Goal: Task Accomplishment & Management: Manage account settings

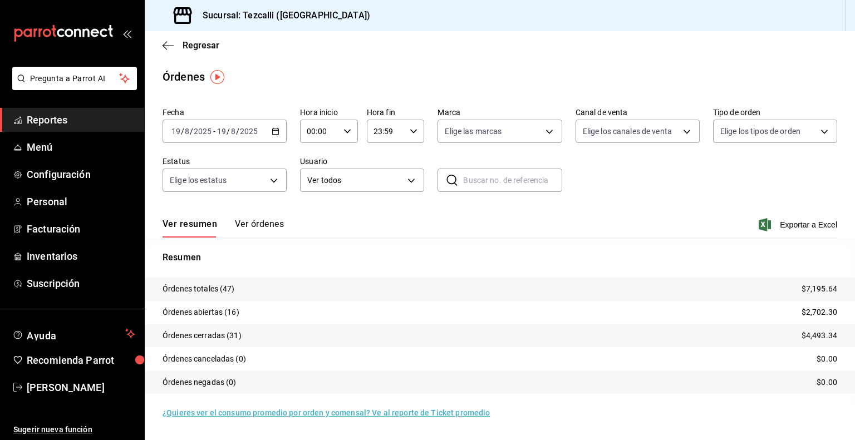
click at [262, 222] on button "Ver órdenes" at bounding box center [259, 228] width 49 height 19
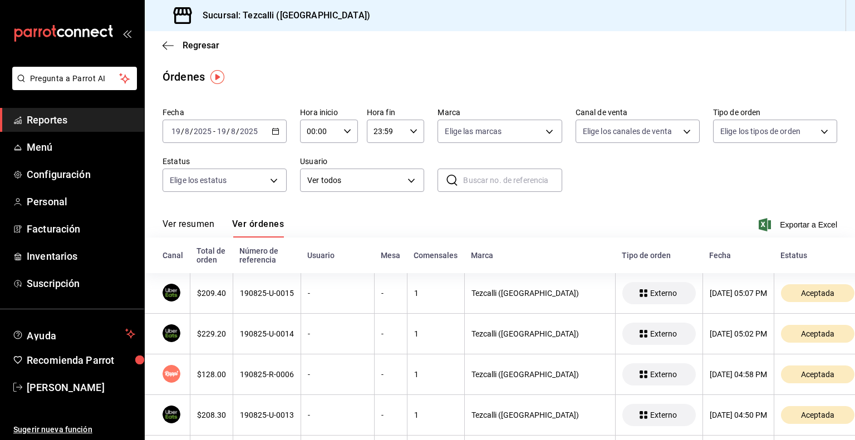
click at [190, 226] on button "Ver resumen" at bounding box center [189, 228] width 52 height 19
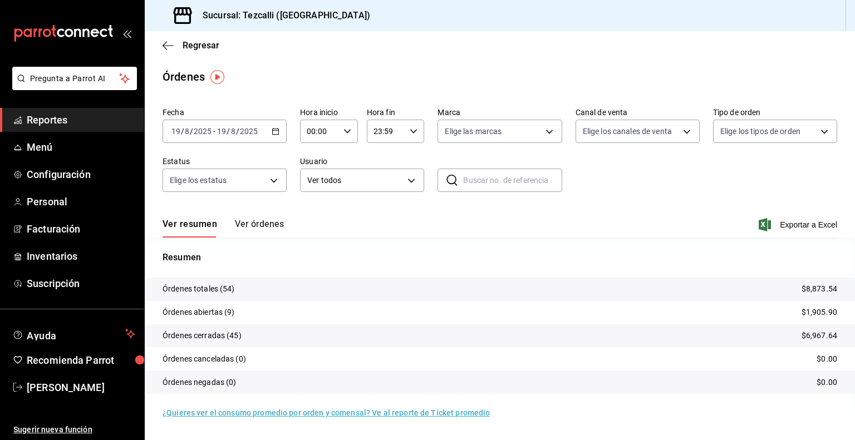
click at [107, 115] on span "Reportes" at bounding box center [81, 119] width 109 height 15
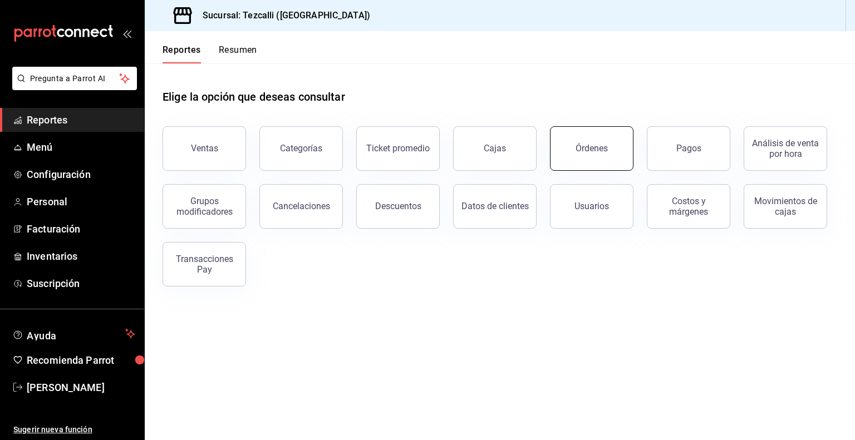
click at [626, 167] on button "Órdenes" at bounding box center [592, 148] width 84 height 45
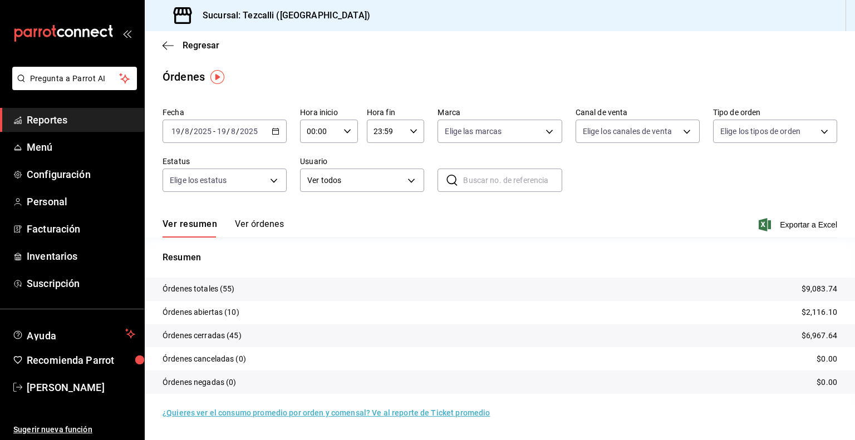
click at [271, 229] on button "Ver órdenes" at bounding box center [259, 228] width 49 height 19
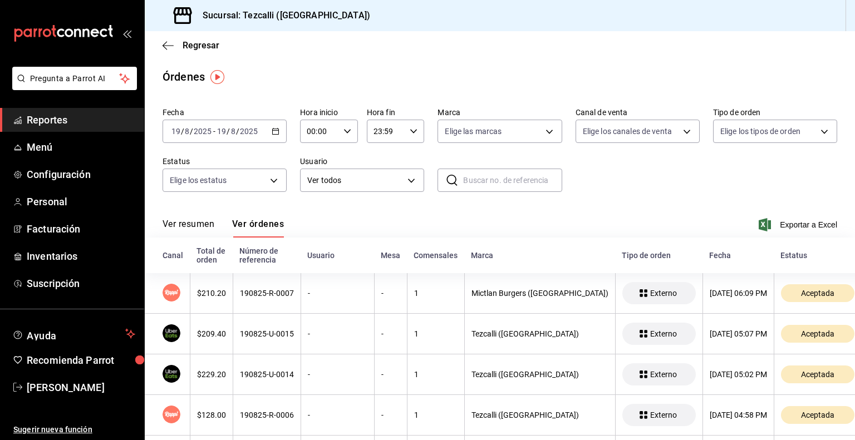
click at [203, 224] on button "Ver resumen" at bounding box center [189, 228] width 52 height 19
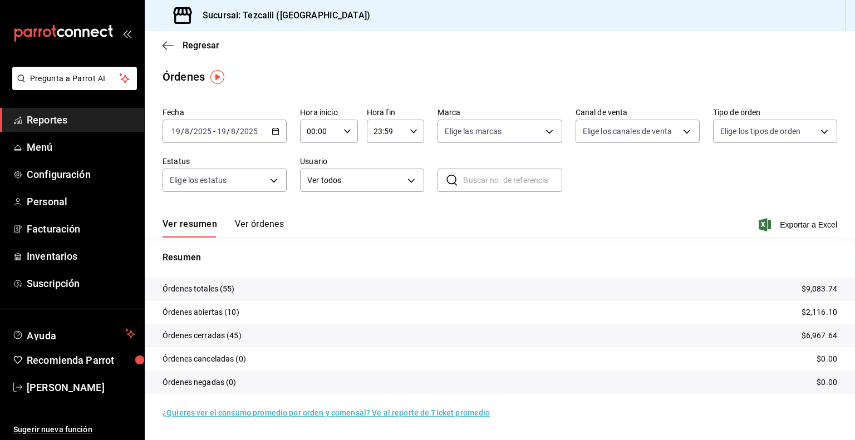
click at [82, 118] on span "Reportes" at bounding box center [81, 119] width 109 height 15
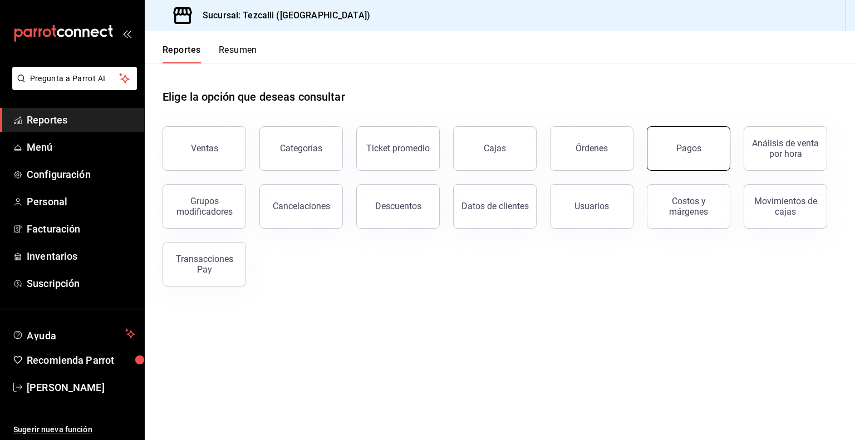
click at [677, 135] on button "Pagos" at bounding box center [689, 148] width 84 height 45
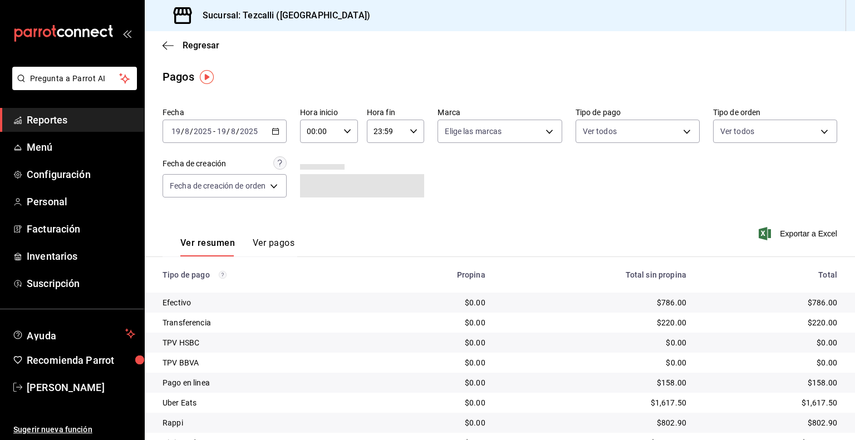
click at [240, 136] on div "[DATE] [DATE] - [DATE] [DATE]" at bounding box center [225, 131] width 124 height 23
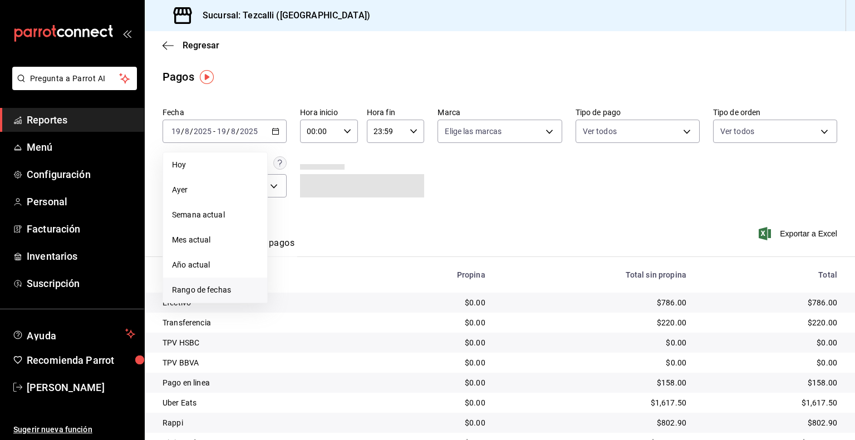
click at [220, 280] on li "Rango de fechas" at bounding box center [215, 290] width 104 height 25
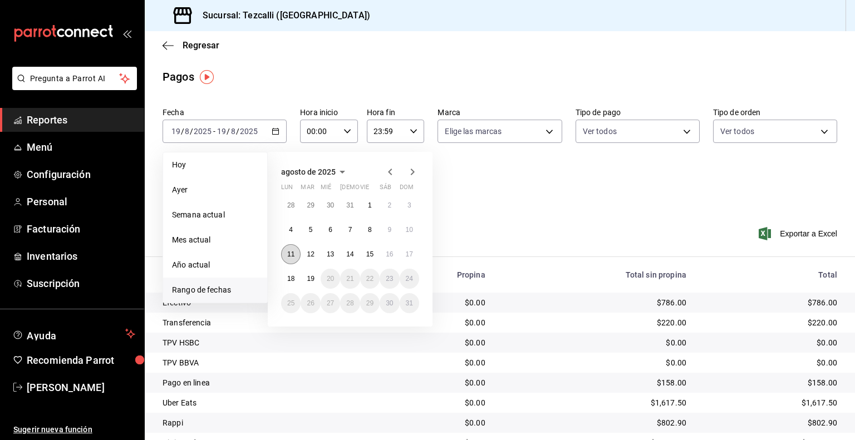
click at [289, 253] on abbr "11" at bounding box center [290, 255] width 7 height 8
click at [409, 247] on button "17" at bounding box center [409, 254] width 19 height 20
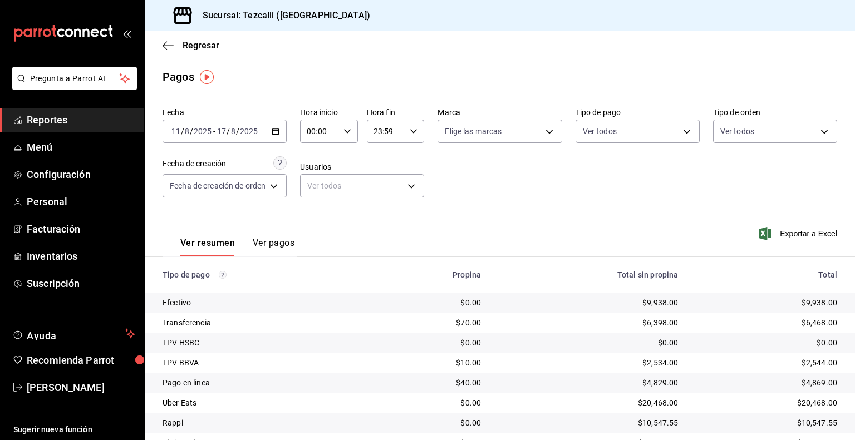
click at [109, 115] on span "Reportes" at bounding box center [81, 119] width 109 height 15
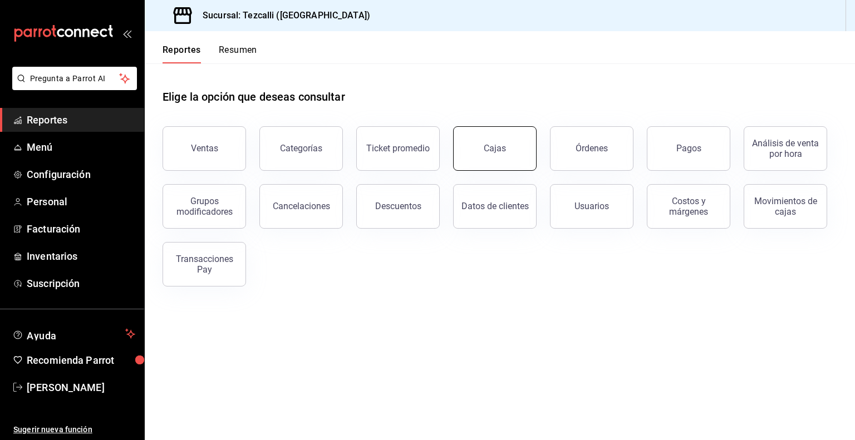
click at [497, 148] on div "Cajas" at bounding box center [495, 148] width 22 height 11
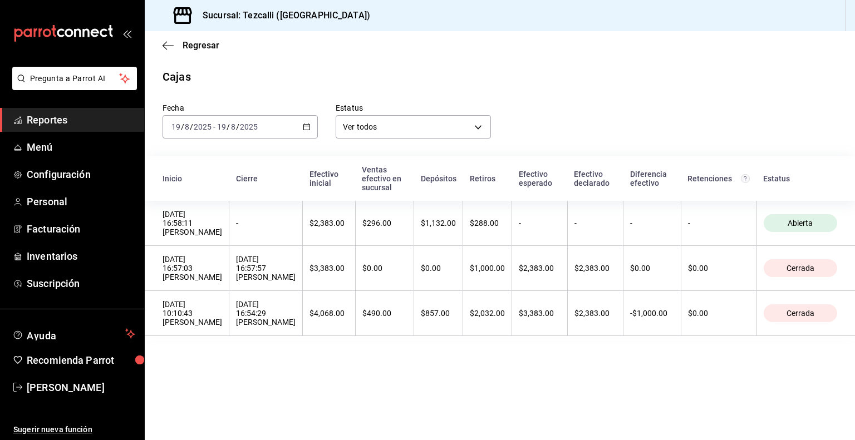
click at [289, 129] on div "[DATE] [DATE] - [DATE] [DATE]" at bounding box center [240, 126] width 155 height 23
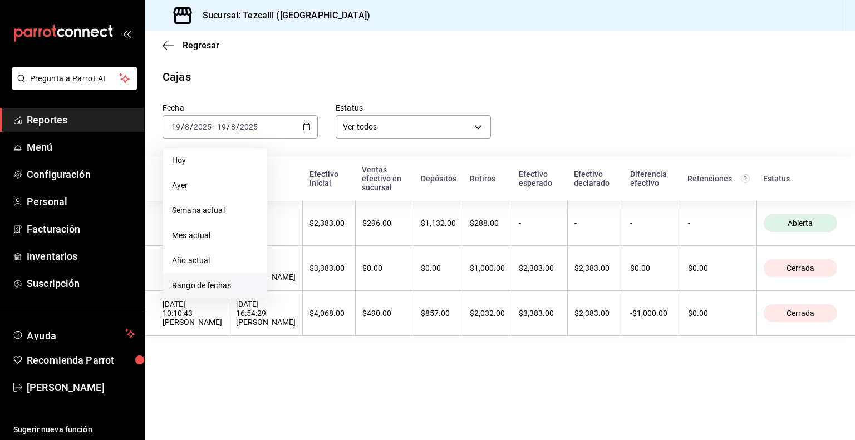
click at [227, 282] on span "Rango de fechas" at bounding box center [215, 286] width 86 height 12
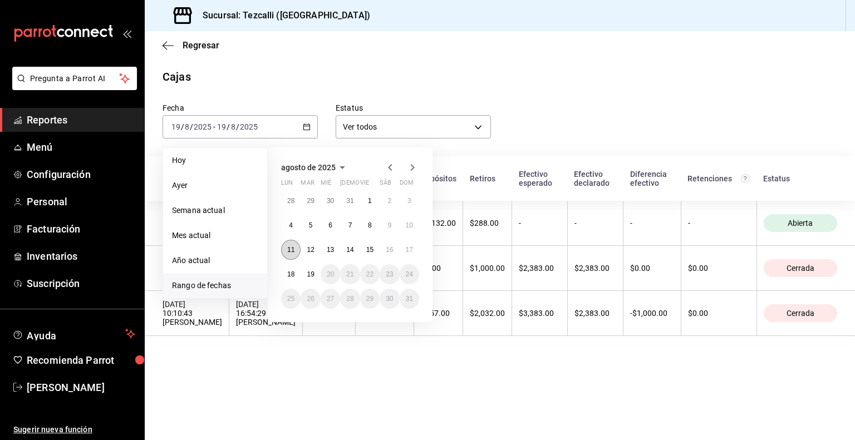
click at [293, 253] on button "11" at bounding box center [290, 250] width 19 height 20
click at [412, 246] on abbr "17" at bounding box center [409, 250] width 7 height 8
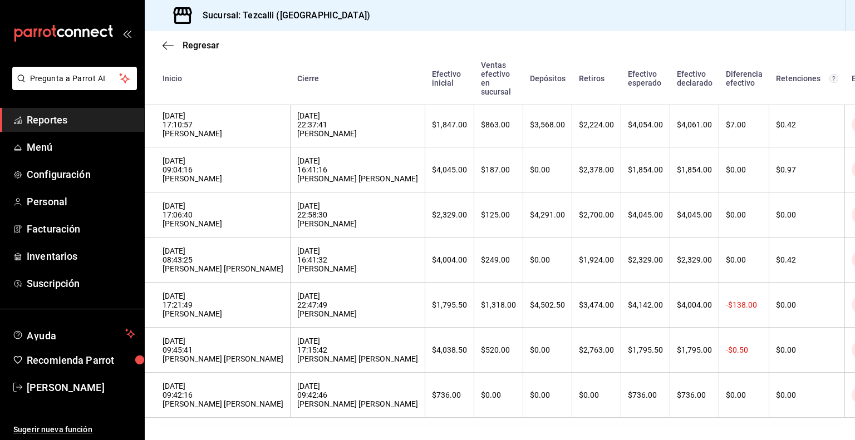
scroll to position [517, 0]
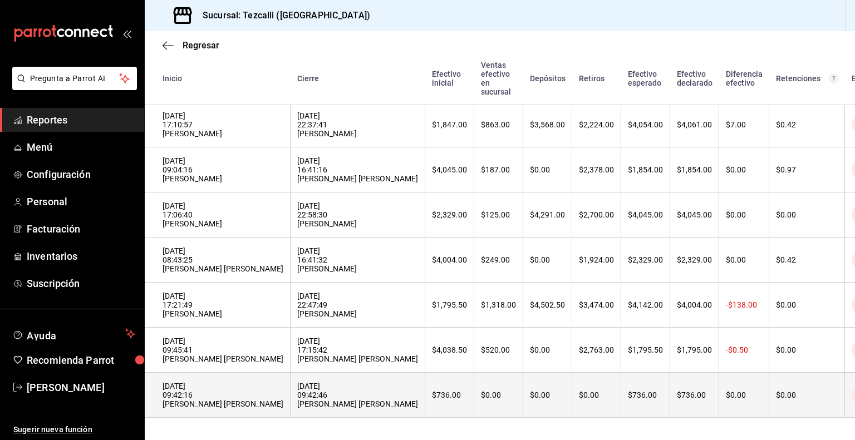
click at [425, 373] on th "$736.00" at bounding box center [449, 395] width 49 height 45
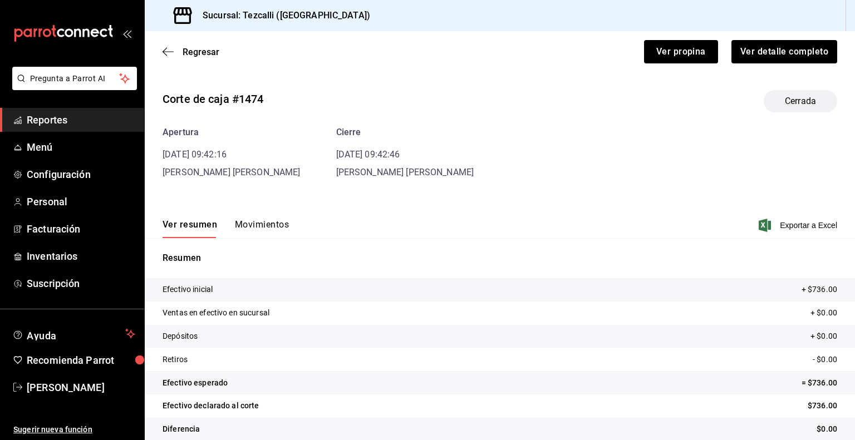
click at [263, 220] on button "Movimientos" at bounding box center [262, 228] width 54 height 19
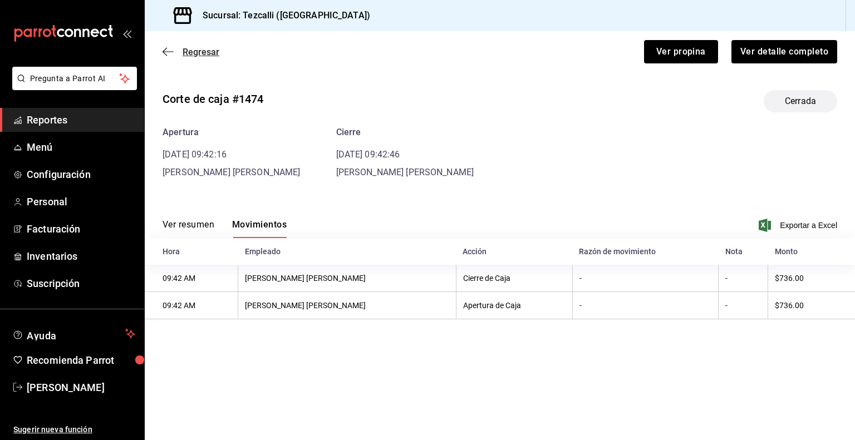
click at [209, 52] on span "Regresar" at bounding box center [201, 52] width 37 height 11
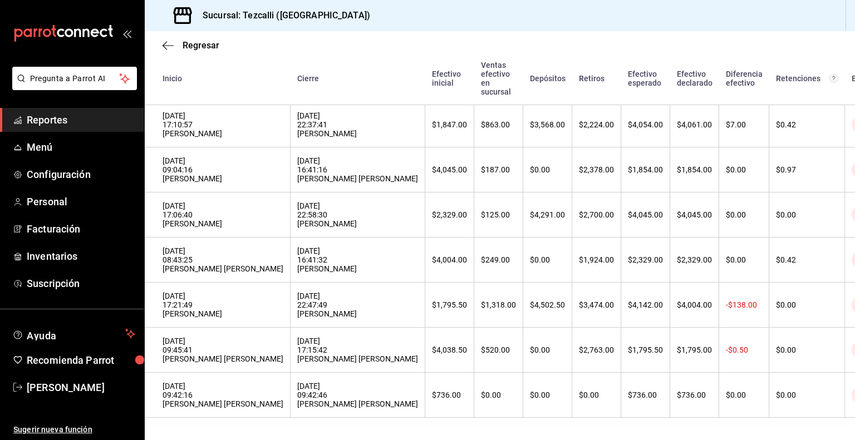
scroll to position [517, 0]
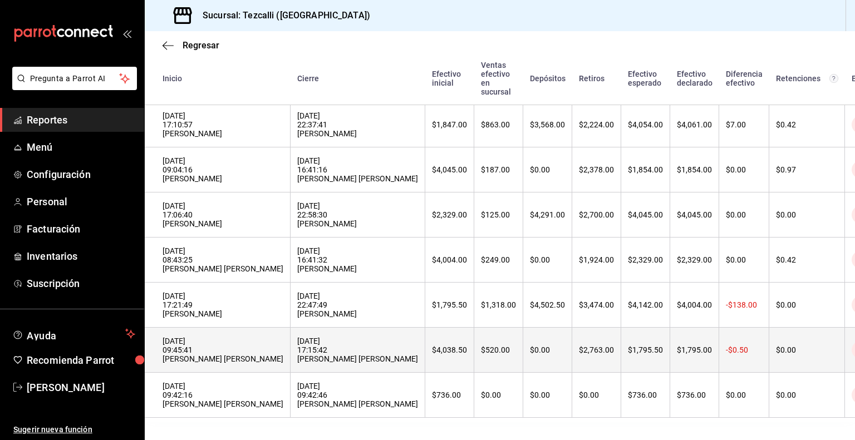
click at [345, 340] on div "[DATE] 17:15:42 [PERSON_NAME] [PERSON_NAME]" at bounding box center [357, 350] width 121 height 27
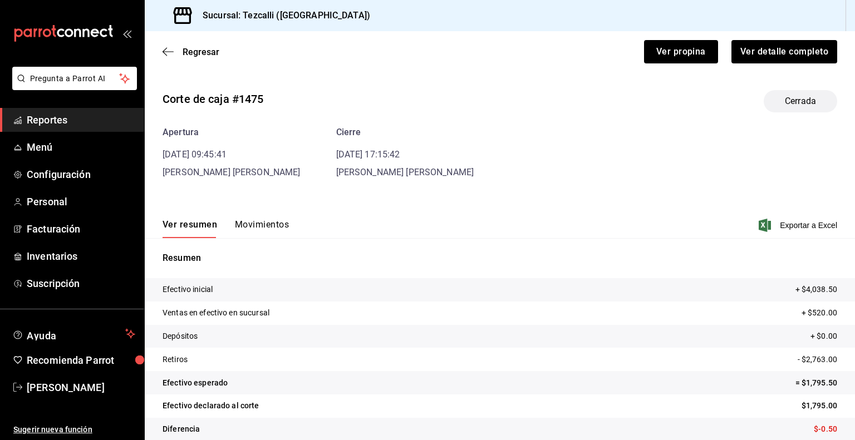
click at [259, 229] on button "Movimientos" at bounding box center [262, 228] width 54 height 19
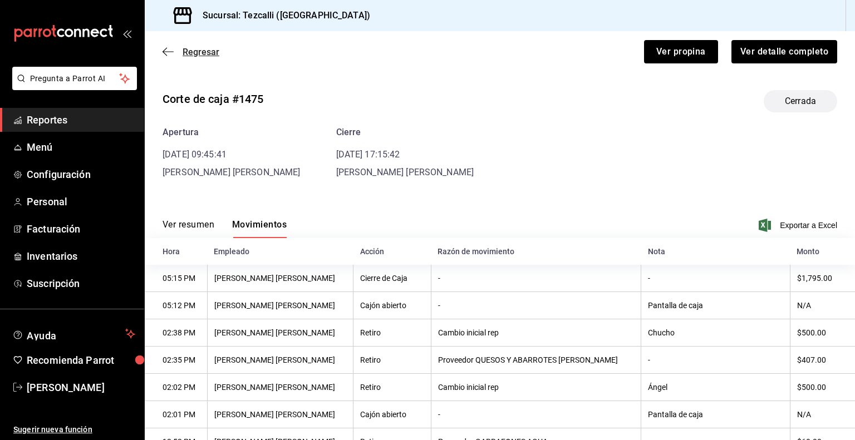
click at [203, 52] on span "Regresar" at bounding box center [201, 52] width 37 height 11
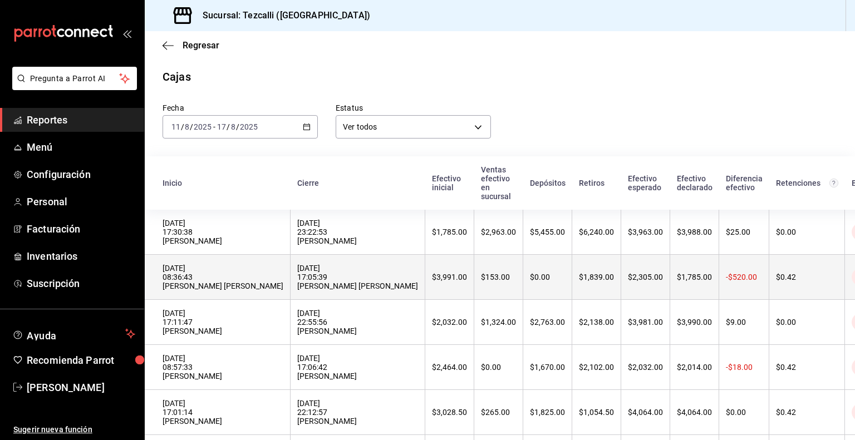
scroll to position [517, 0]
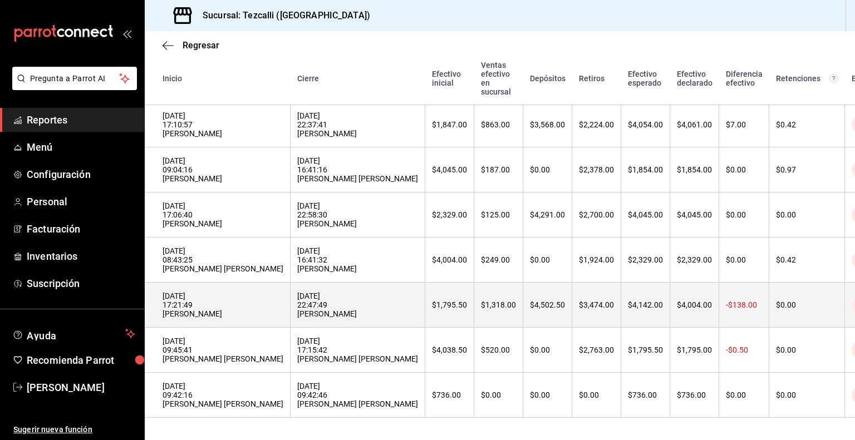
click at [321, 299] on div "[DATE] 22:47:49 [PERSON_NAME]" at bounding box center [357, 305] width 121 height 27
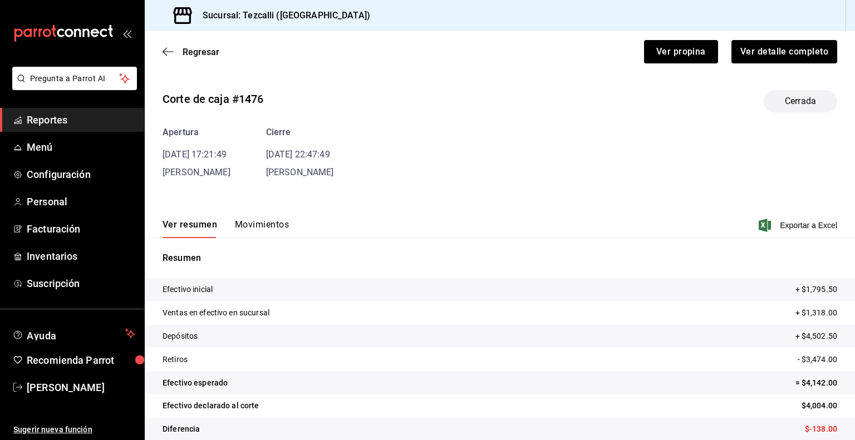
click at [272, 228] on button "Movimientos" at bounding box center [262, 228] width 54 height 19
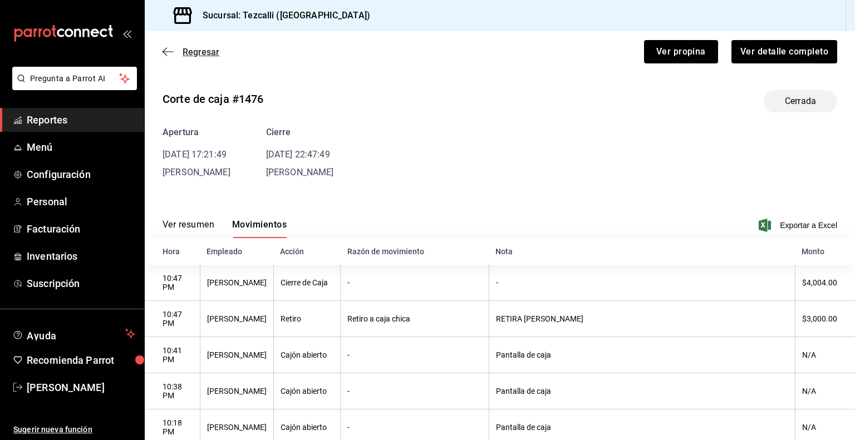
click at [200, 51] on span "Regresar" at bounding box center [201, 52] width 37 height 11
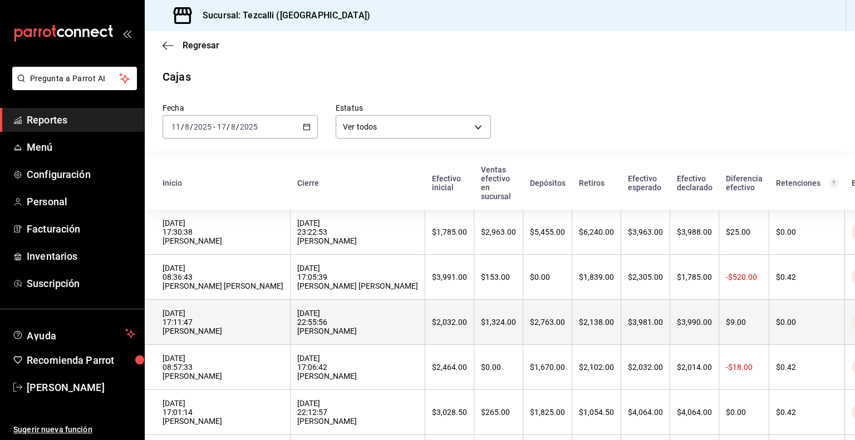
scroll to position [517, 0]
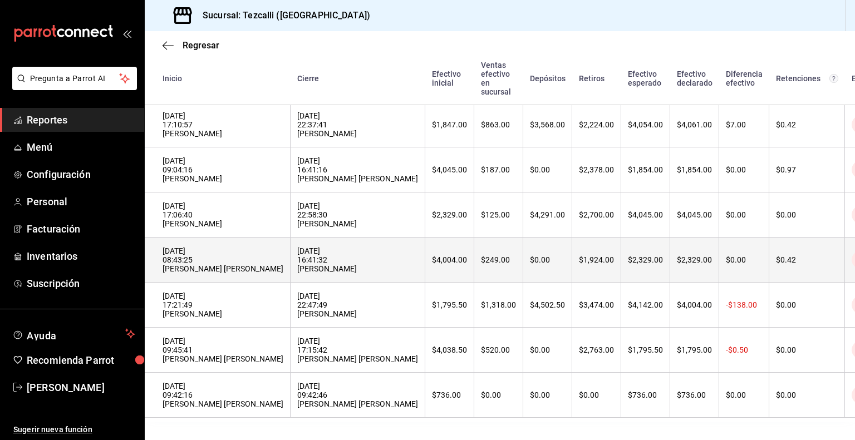
click at [362, 247] on div "[DATE] 16:41:32 [PERSON_NAME]" at bounding box center [357, 260] width 121 height 27
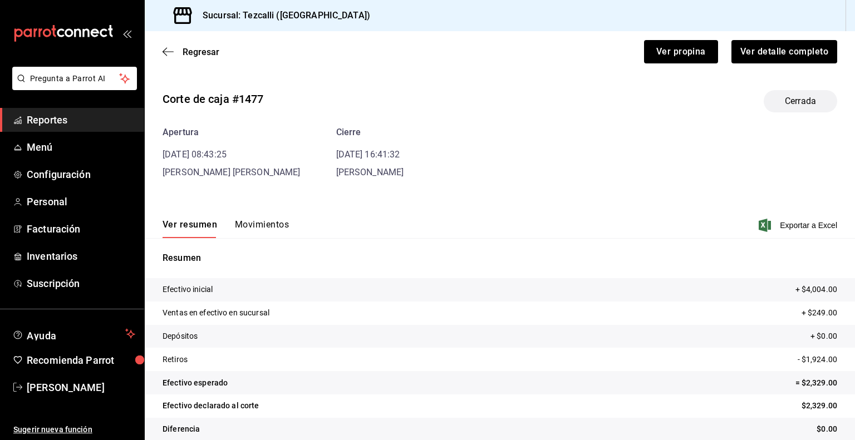
click at [285, 222] on button "Movimientos" at bounding box center [262, 228] width 54 height 19
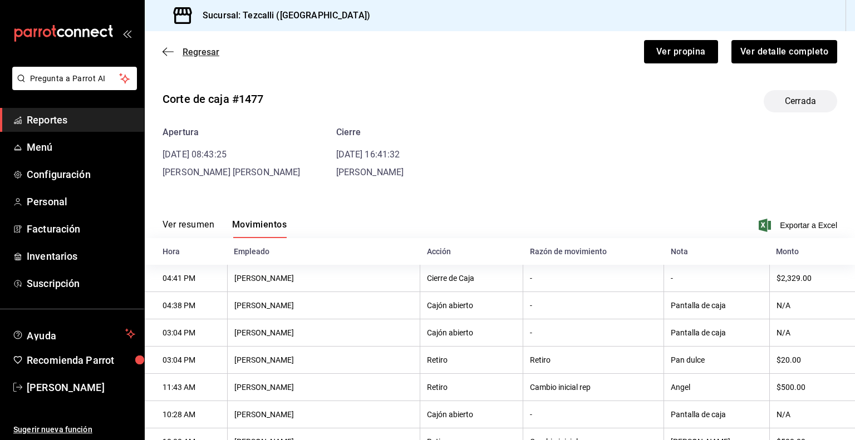
click at [205, 49] on span "Regresar" at bounding box center [201, 52] width 37 height 11
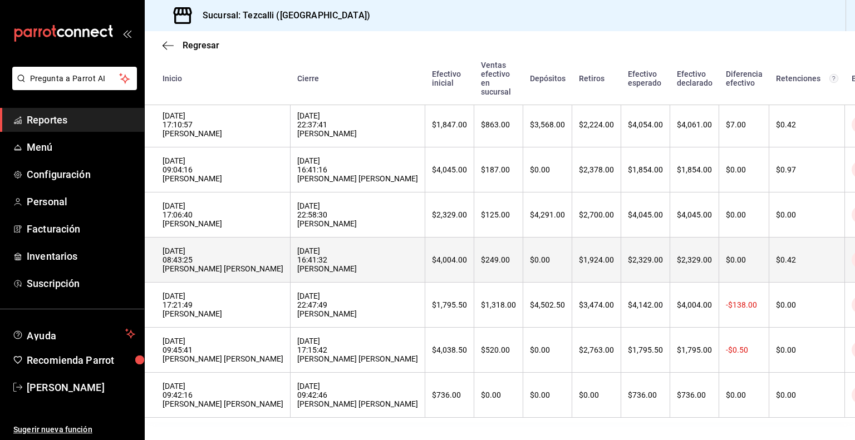
scroll to position [492, 0]
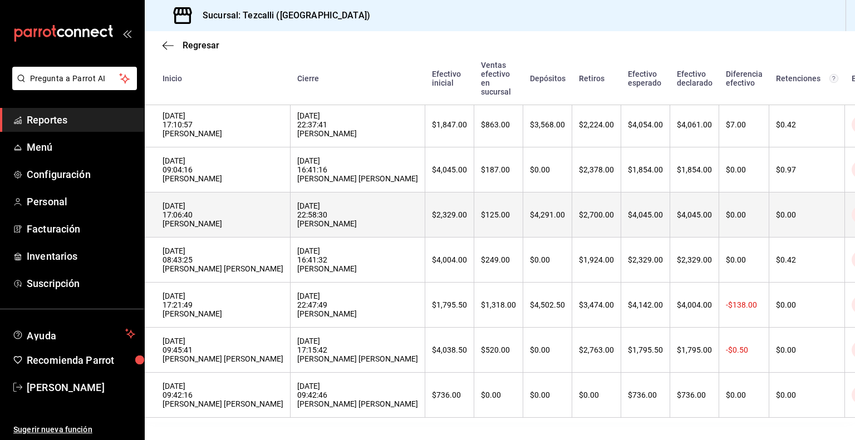
click at [260, 228] on div "[DATE] 17:06:40 [PERSON_NAME]" at bounding box center [223, 215] width 121 height 27
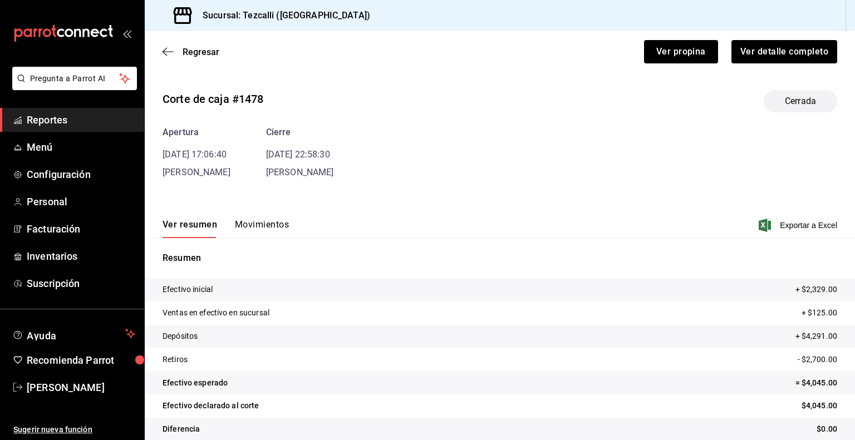
click at [253, 233] on button "Movimientos" at bounding box center [262, 228] width 54 height 19
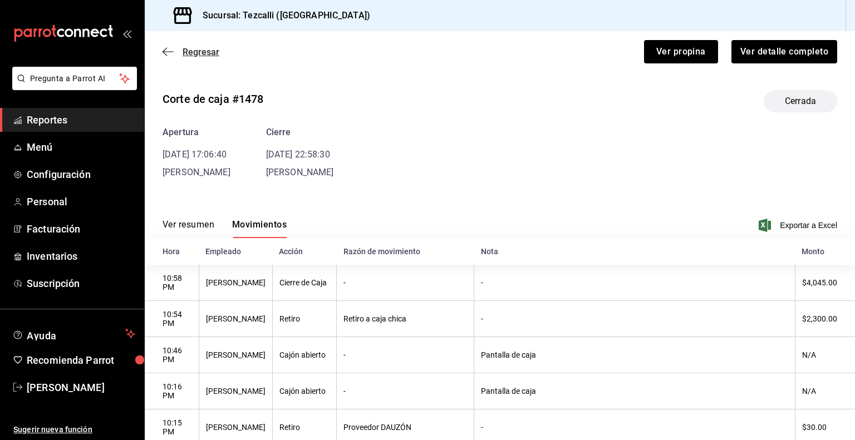
click at [196, 53] on span "Regresar" at bounding box center [201, 52] width 37 height 11
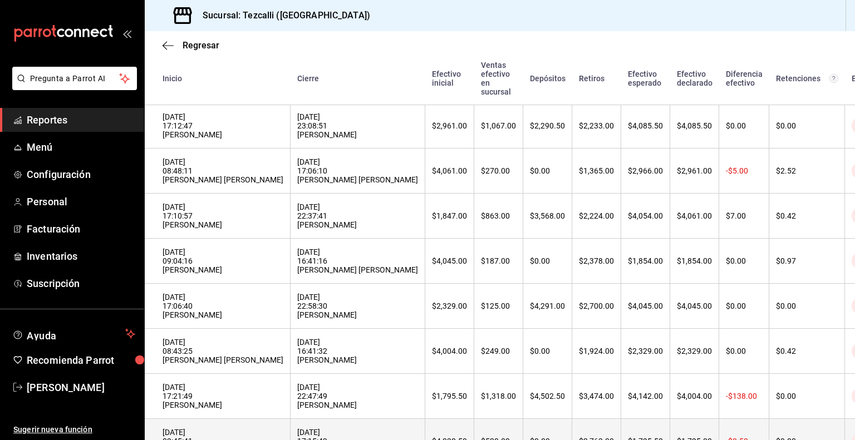
scroll to position [397, 0]
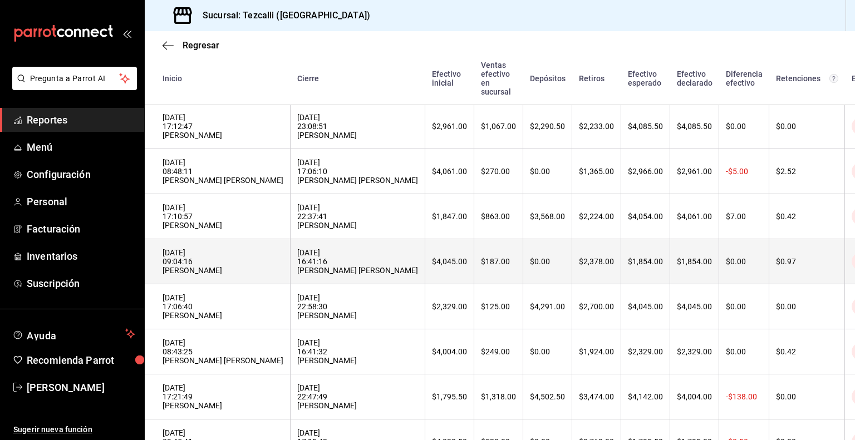
click at [257, 275] on div "[DATE] 09:04:16 [PERSON_NAME]" at bounding box center [223, 261] width 121 height 27
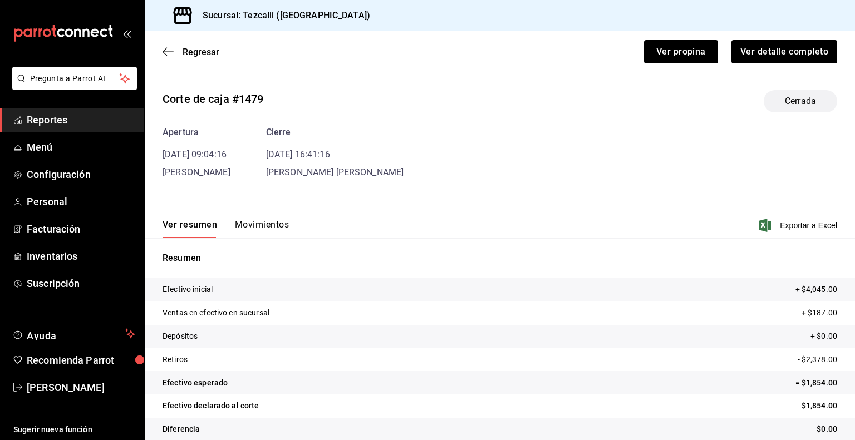
click at [256, 230] on button "Movimientos" at bounding box center [262, 228] width 54 height 19
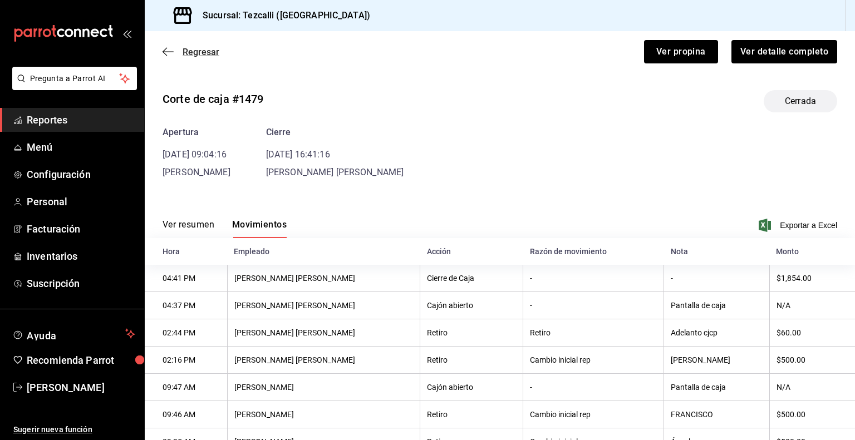
click at [194, 51] on span "Regresar" at bounding box center [201, 52] width 37 height 11
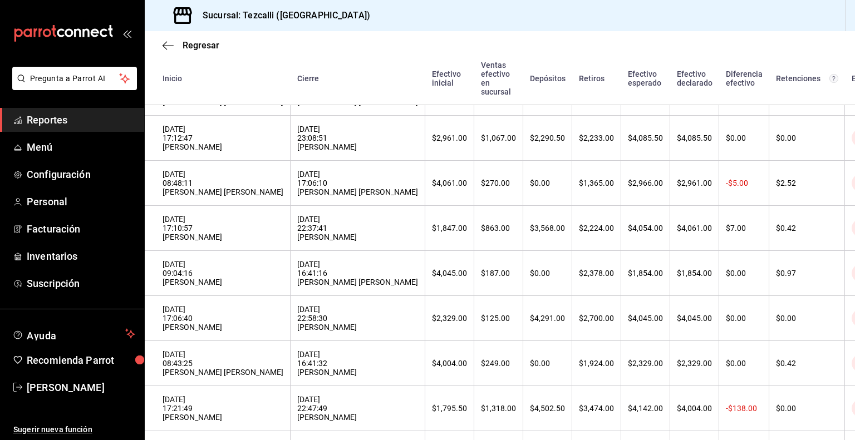
scroll to position [381, 0]
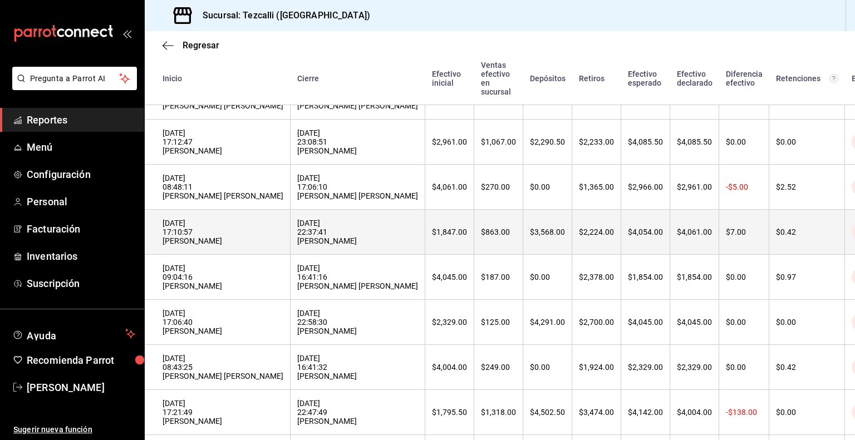
click at [256, 245] on div "[DATE] 17:10:57 [PERSON_NAME]" at bounding box center [223, 232] width 121 height 27
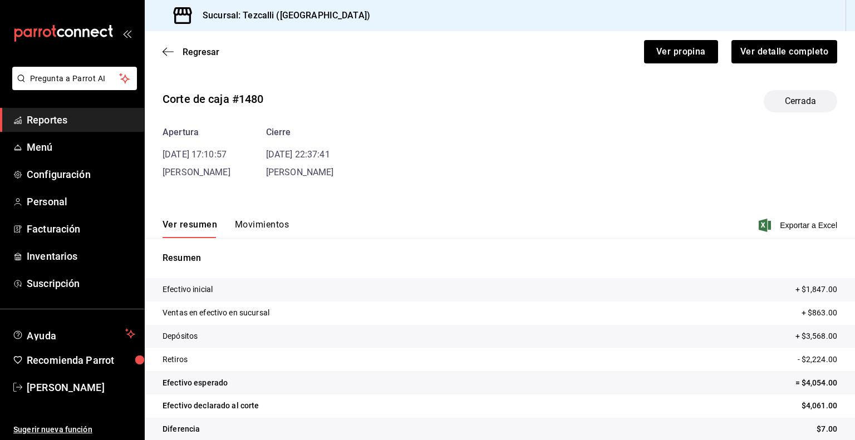
click at [249, 222] on button "Movimientos" at bounding box center [262, 228] width 54 height 19
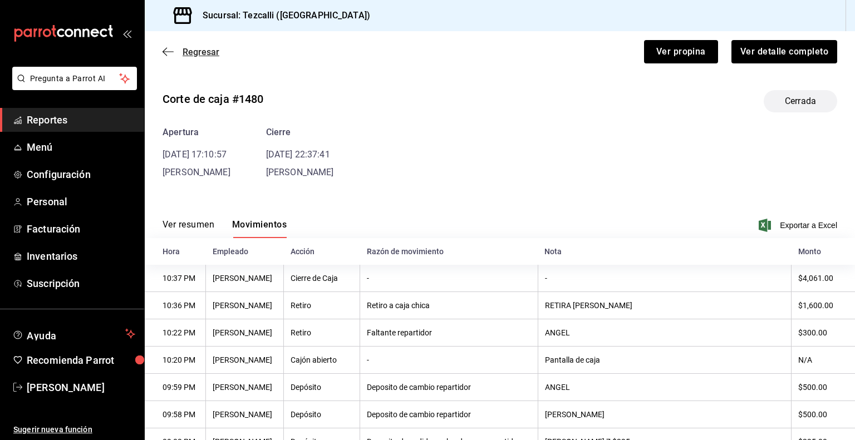
click at [170, 53] on icon "button" at bounding box center [168, 52] width 11 height 10
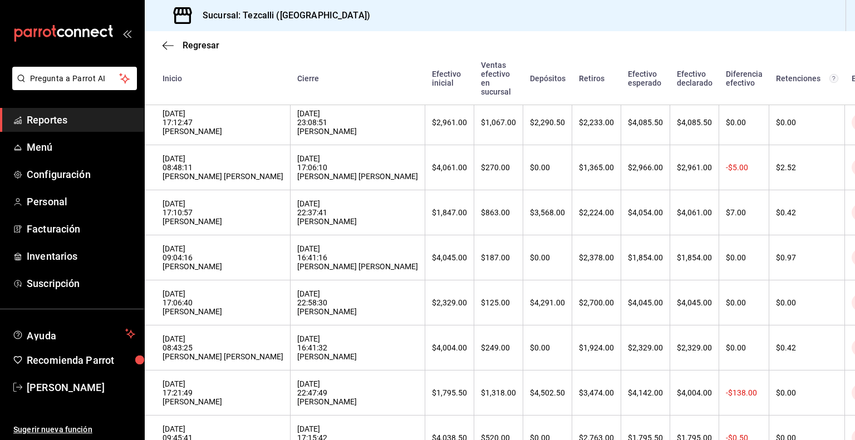
scroll to position [365, 0]
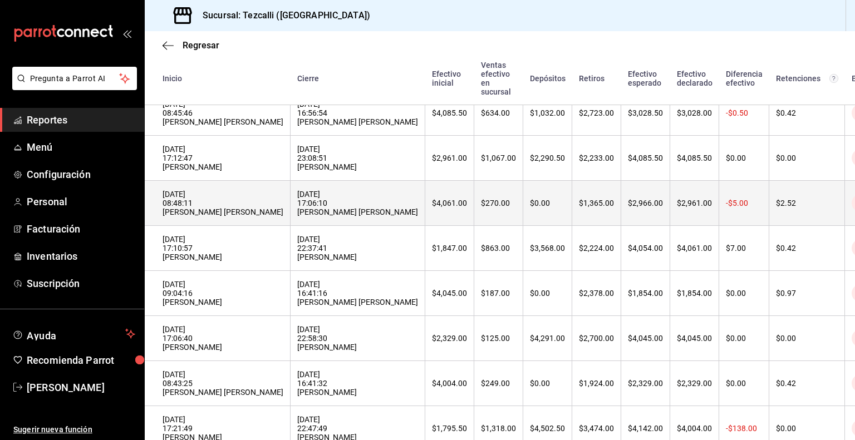
click at [291, 223] on th "[DATE] 17:06:10 [PERSON_NAME] [PERSON_NAME]" at bounding box center [358, 203] width 135 height 45
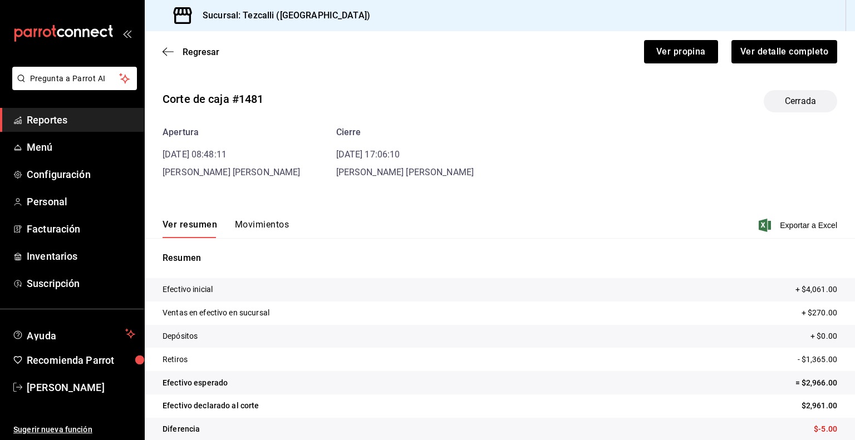
click at [261, 227] on button "Movimientos" at bounding box center [262, 228] width 54 height 19
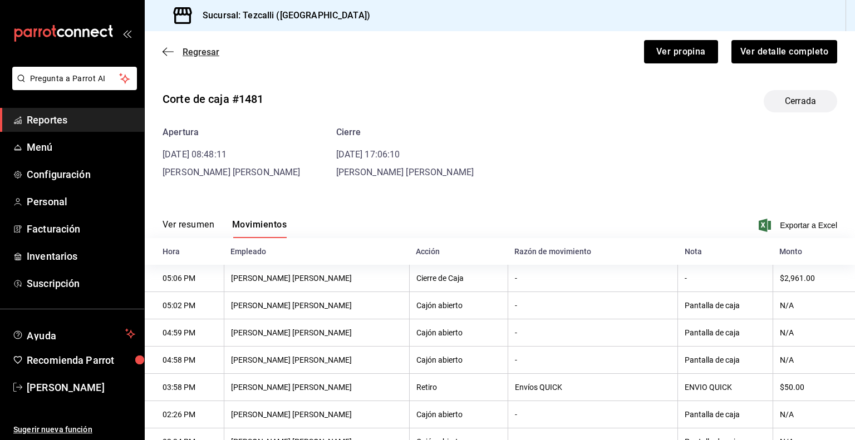
click at [198, 52] on span "Regresar" at bounding box center [201, 52] width 37 height 11
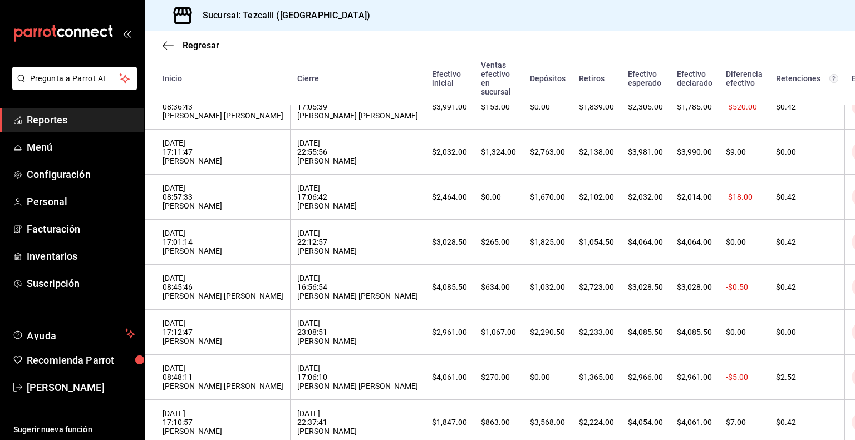
scroll to position [237, 0]
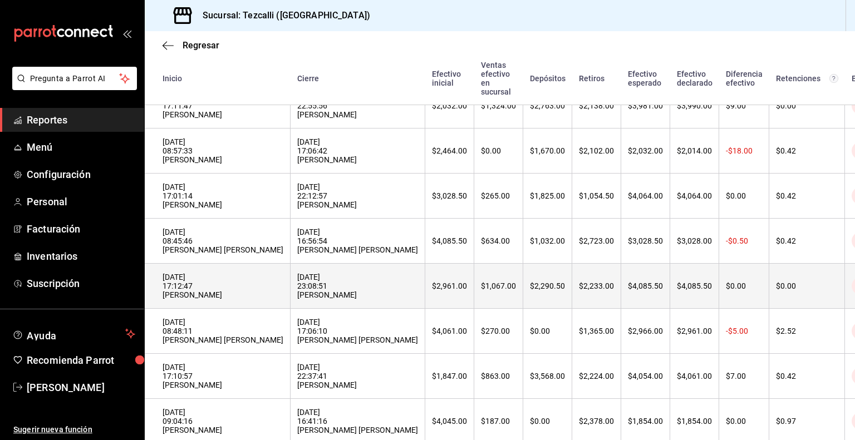
click at [261, 291] on div "[DATE] 17:12:47 [PERSON_NAME]" at bounding box center [223, 286] width 121 height 27
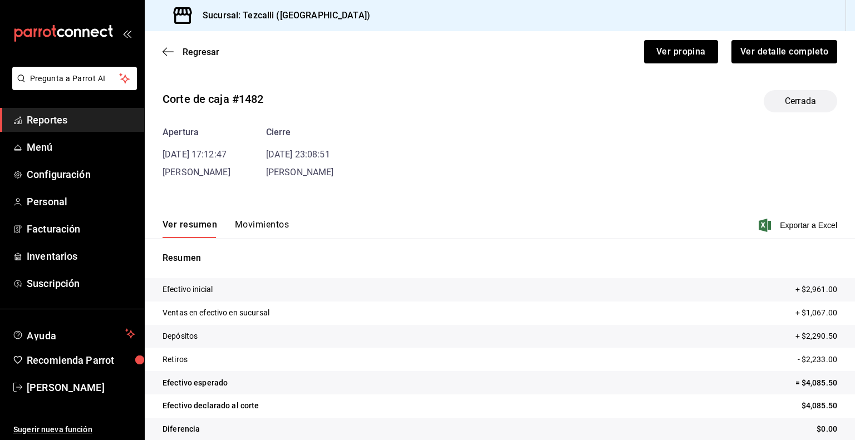
click at [264, 233] on button "Movimientos" at bounding box center [262, 228] width 54 height 19
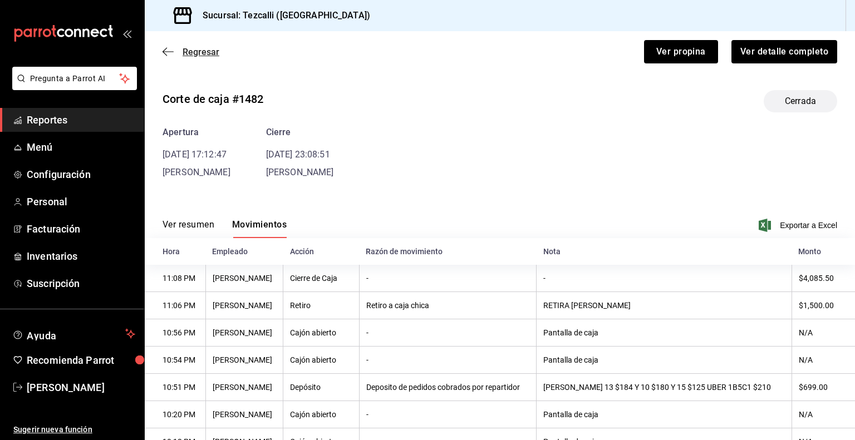
click at [205, 53] on span "Regresar" at bounding box center [201, 52] width 37 height 11
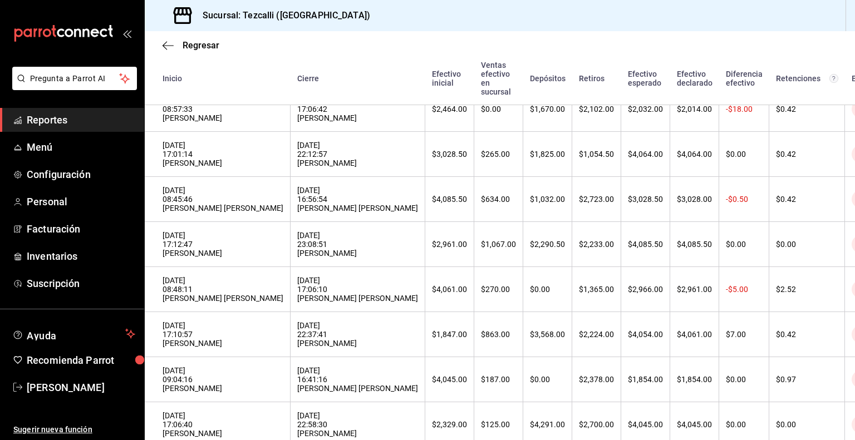
scroll to position [278, 0]
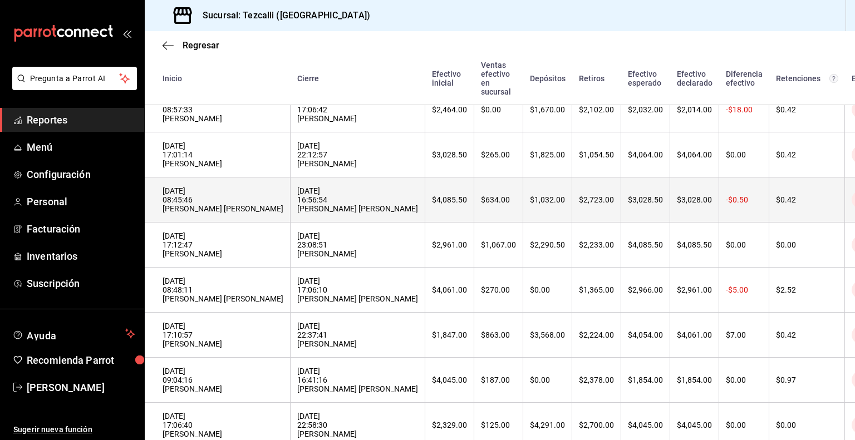
click at [291, 214] on th "[DATE] 16:56:54 [PERSON_NAME] [PERSON_NAME]" at bounding box center [358, 200] width 135 height 45
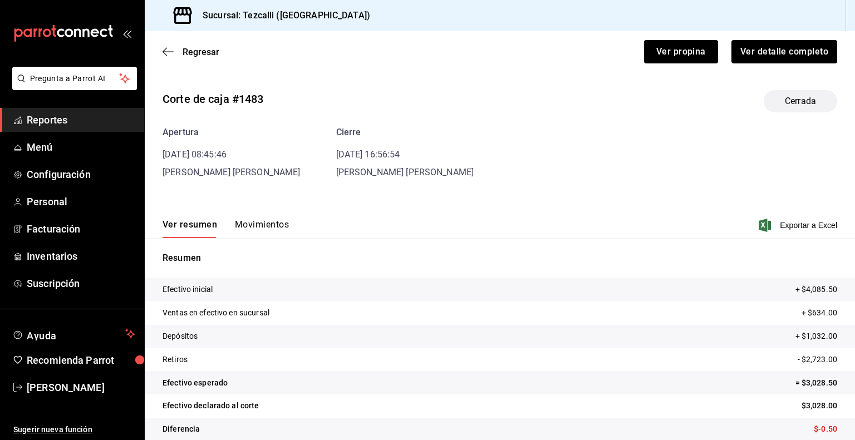
click at [255, 221] on button "Movimientos" at bounding box center [262, 228] width 54 height 19
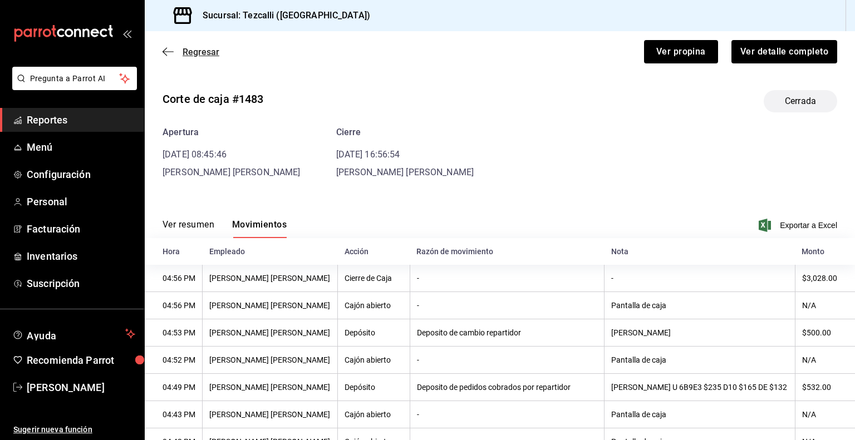
click at [194, 55] on span "Regresar" at bounding box center [201, 52] width 37 height 11
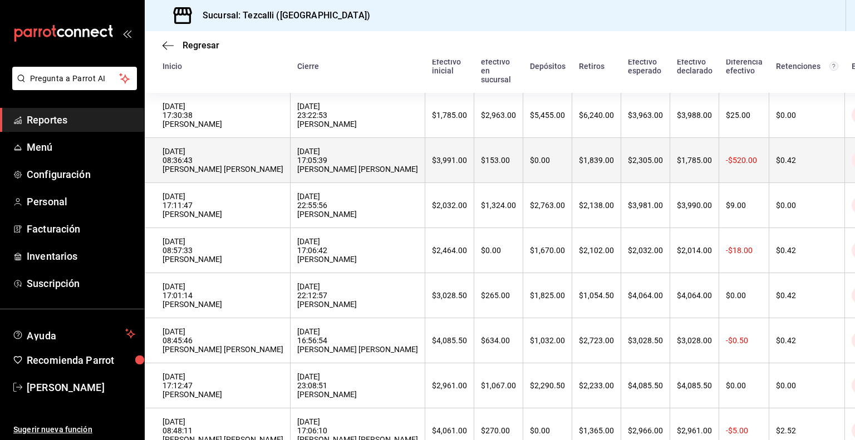
scroll to position [121, 0]
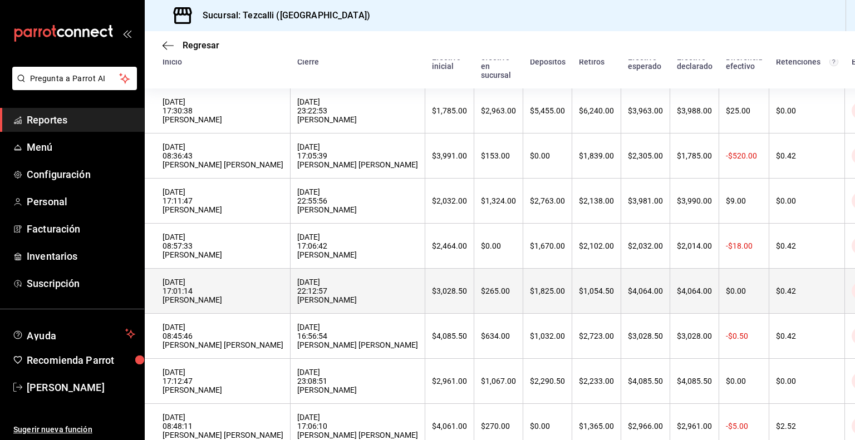
click at [297, 302] on div "[DATE] 22:12:57 [PERSON_NAME]" at bounding box center [357, 291] width 121 height 27
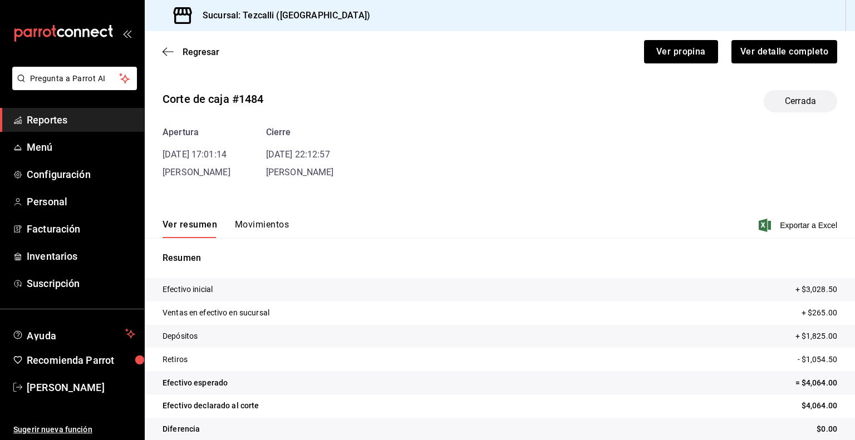
click at [264, 224] on button "Movimientos" at bounding box center [262, 228] width 54 height 19
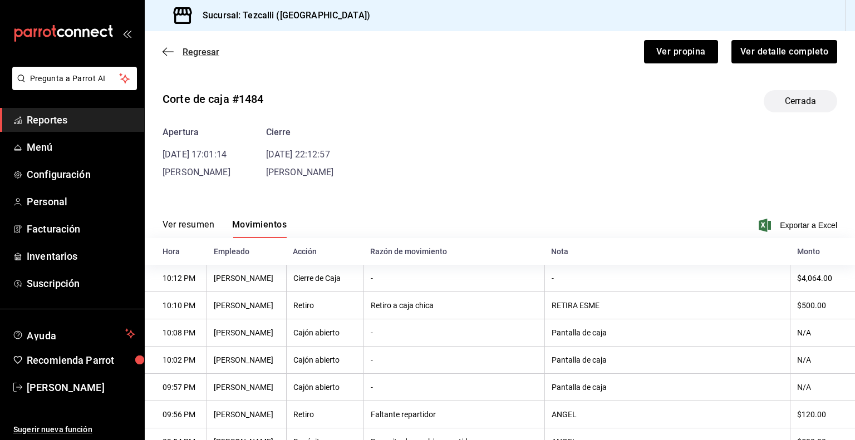
click at [193, 51] on span "Regresar" at bounding box center [201, 52] width 37 height 11
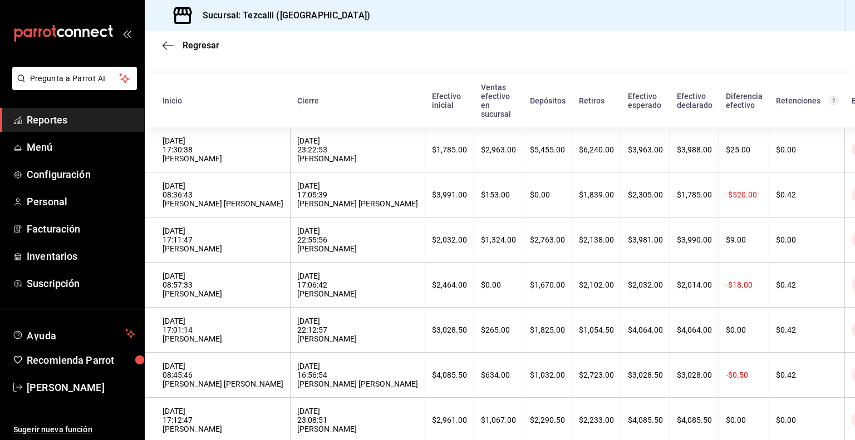
scroll to position [89, 0]
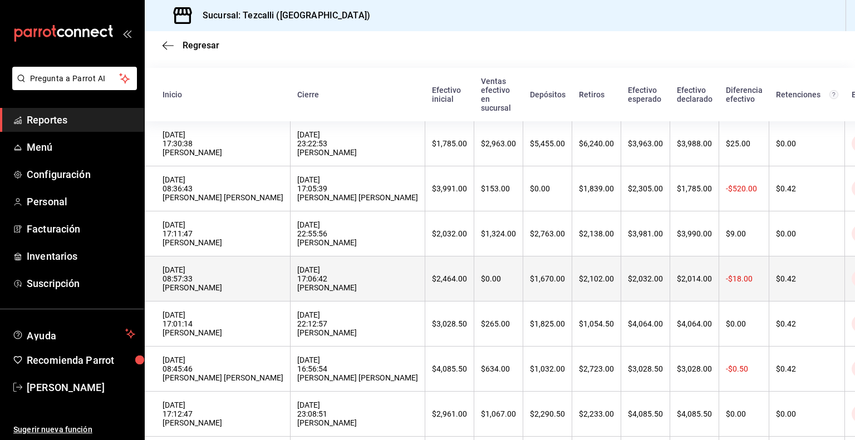
click at [250, 280] on div "[DATE] 08:57:33 [PERSON_NAME]" at bounding box center [223, 279] width 121 height 27
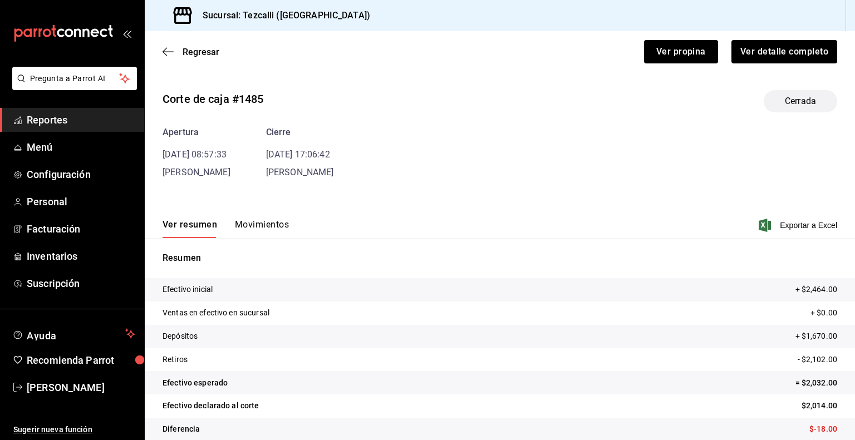
click at [271, 227] on button "Movimientos" at bounding box center [262, 228] width 54 height 19
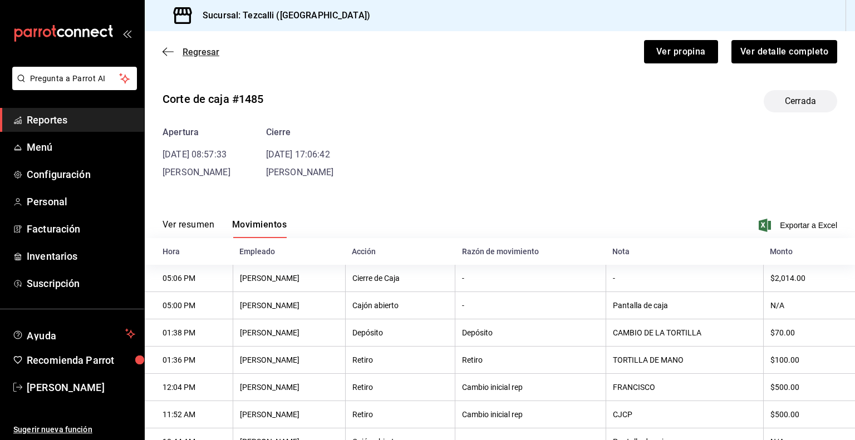
click at [185, 55] on span "Regresar" at bounding box center [201, 52] width 37 height 11
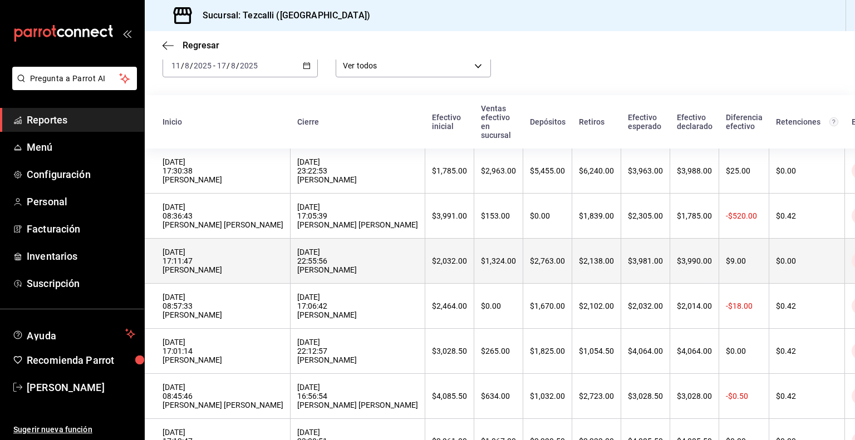
scroll to position [62, 0]
click at [258, 269] on div "[DATE] 17:11:47 [PERSON_NAME]" at bounding box center [223, 260] width 121 height 27
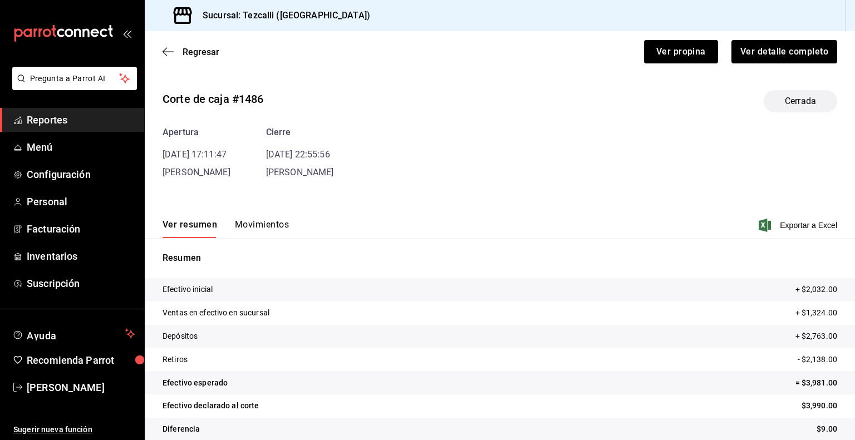
click at [257, 228] on button "Movimientos" at bounding box center [262, 228] width 54 height 19
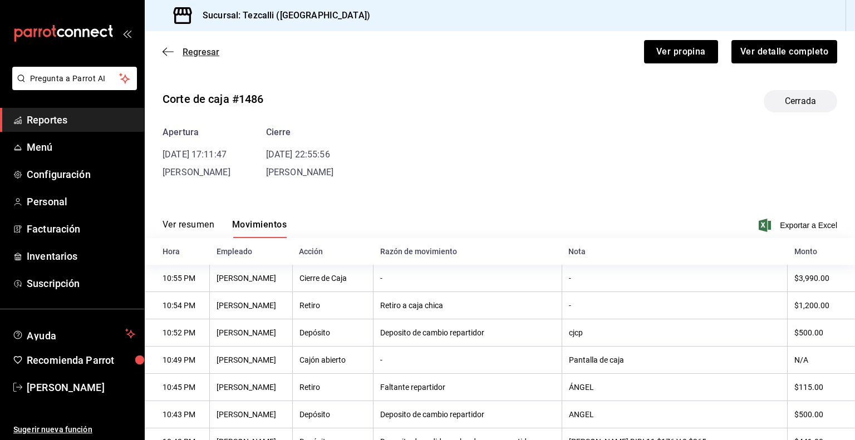
click at [203, 49] on span "Regresar" at bounding box center [201, 52] width 37 height 11
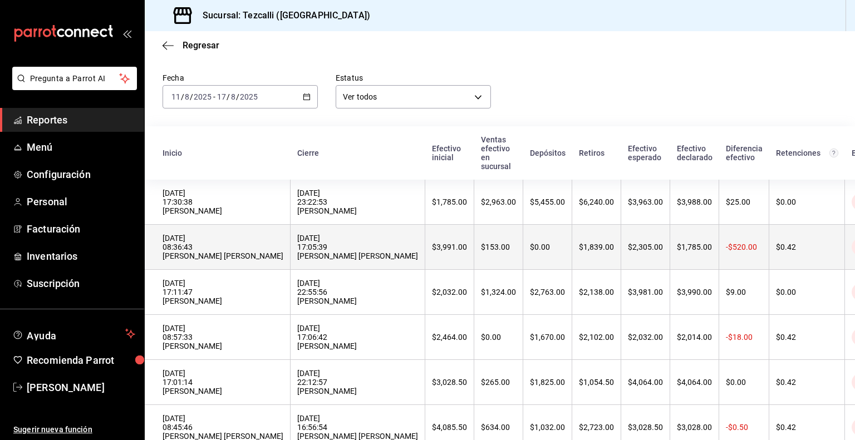
scroll to position [31, 0]
click at [323, 260] on div "[DATE] 17:05:39 [PERSON_NAME] [PERSON_NAME]" at bounding box center [357, 246] width 121 height 27
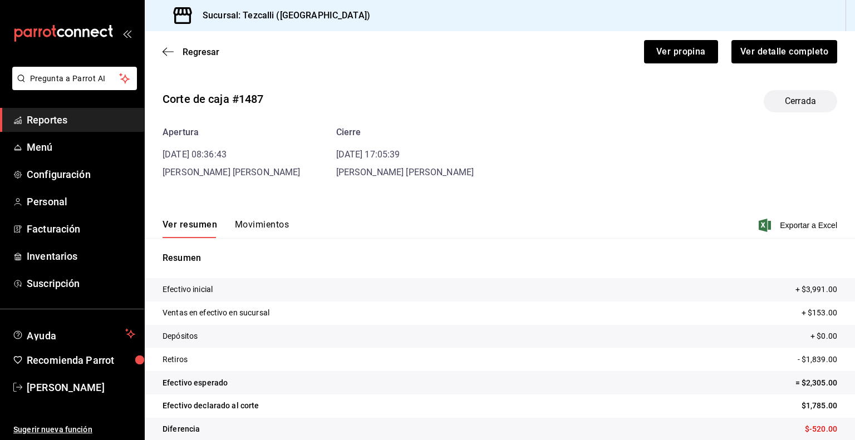
click at [272, 226] on button "Movimientos" at bounding box center [262, 228] width 54 height 19
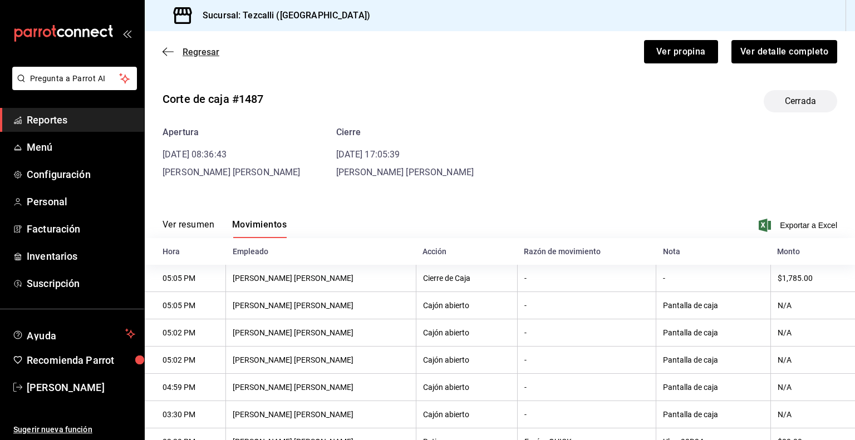
click at [185, 54] on span "Regresar" at bounding box center [201, 52] width 37 height 11
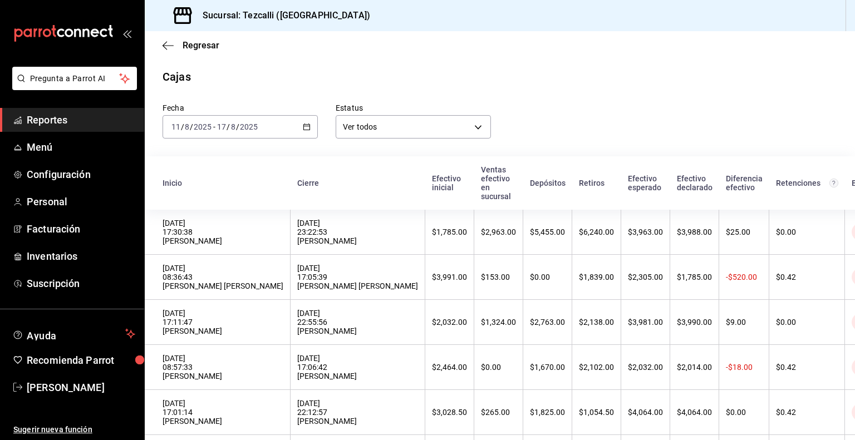
click at [234, 233] on div "[DATE] 17:30:38 [PERSON_NAME]" at bounding box center [223, 232] width 121 height 27
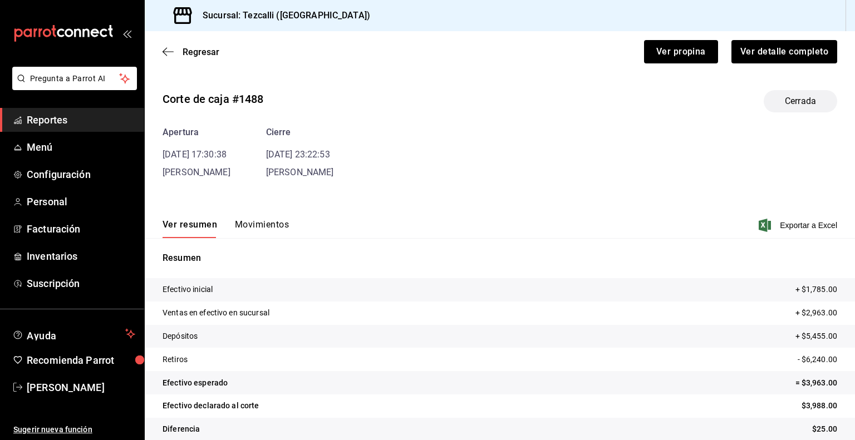
click at [245, 227] on button "Movimientos" at bounding box center [262, 228] width 54 height 19
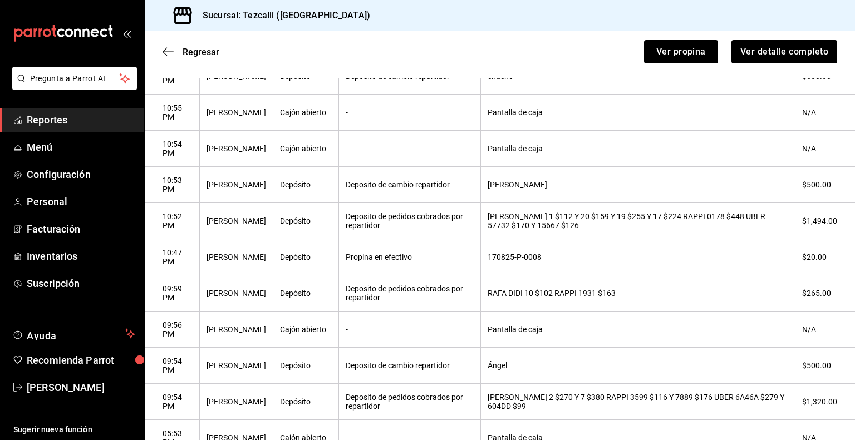
scroll to position [574, 0]
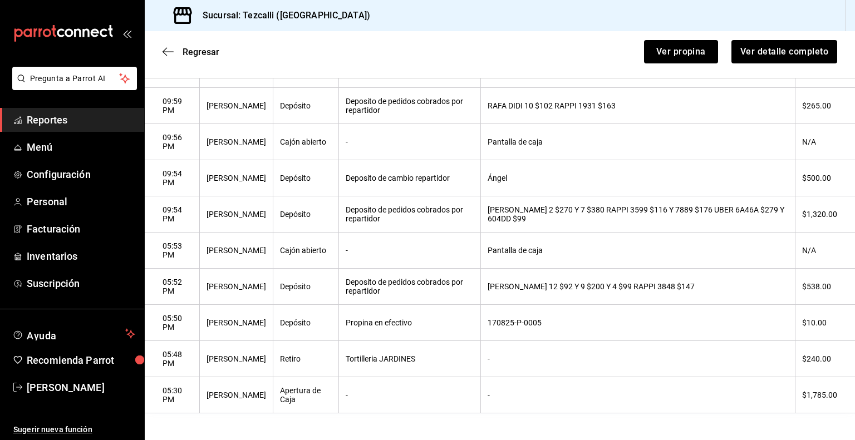
click at [100, 119] on span "Reportes" at bounding box center [81, 119] width 109 height 15
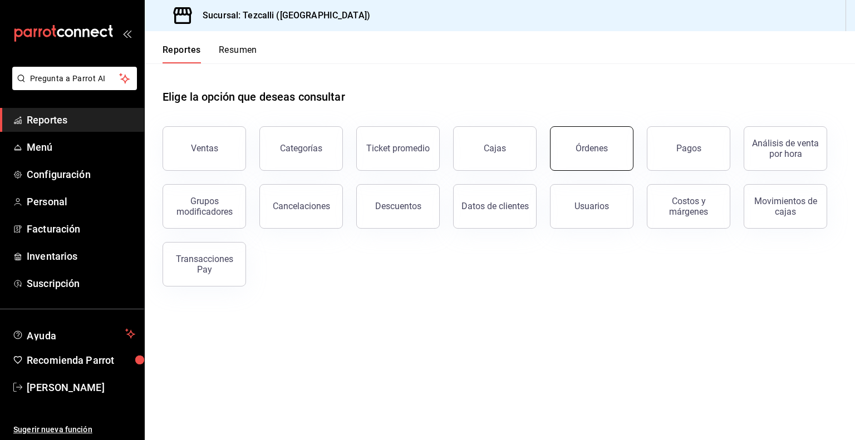
click at [576, 166] on button "Órdenes" at bounding box center [592, 148] width 84 height 45
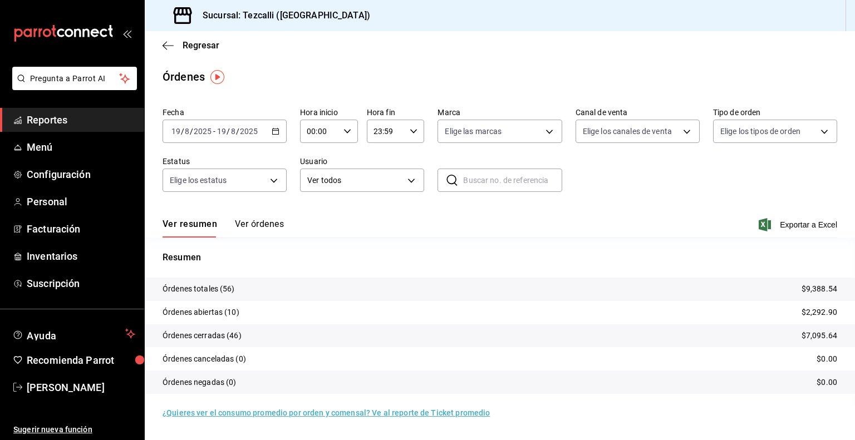
click at [258, 232] on button "Ver órdenes" at bounding box center [259, 228] width 49 height 19
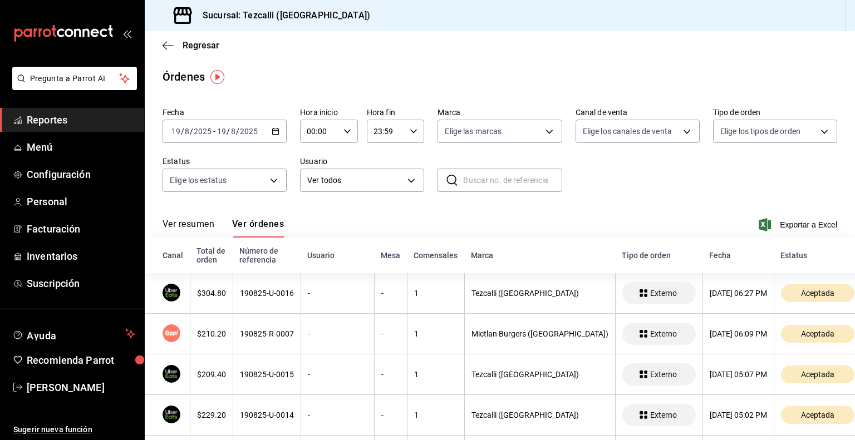
click at [192, 224] on button "Ver resumen" at bounding box center [189, 228] width 52 height 19
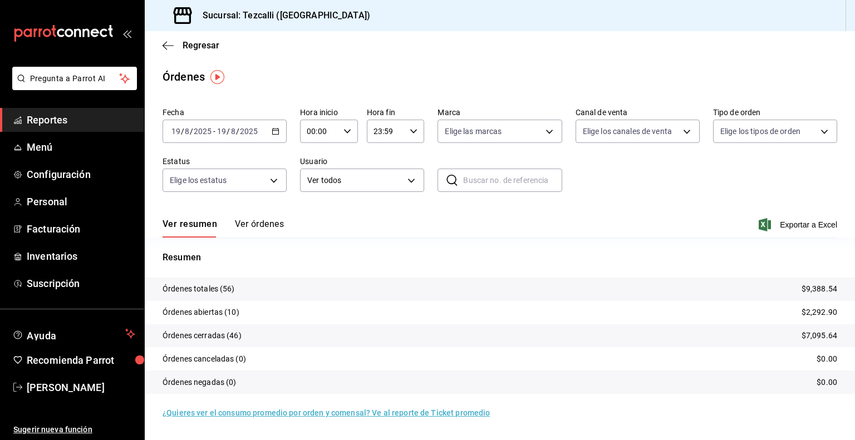
click at [246, 219] on button "Ver órdenes" at bounding box center [259, 228] width 49 height 19
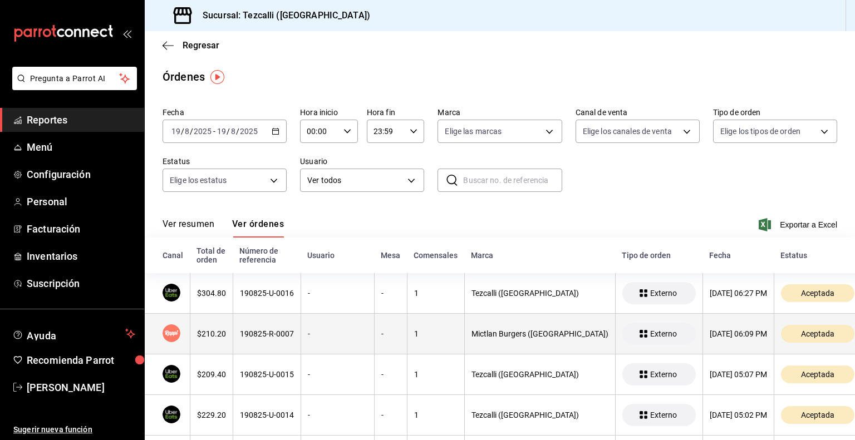
click at [403, 341] on th "-" at bounding box center [390, 334] width 33 height 41
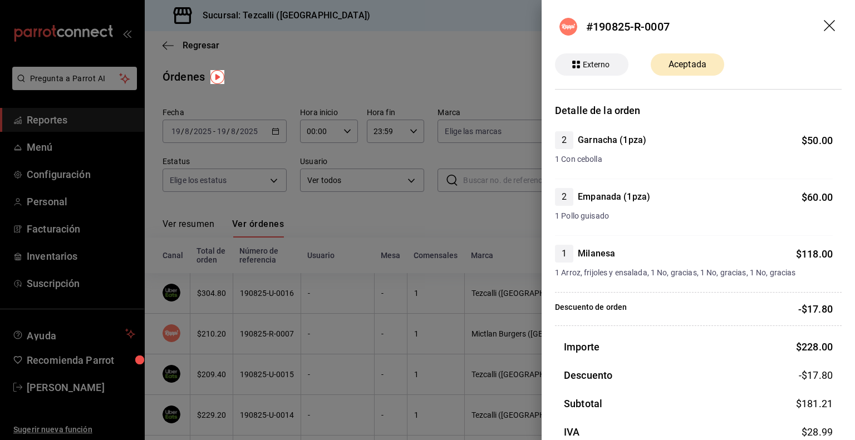
scroll to position [84, 0]
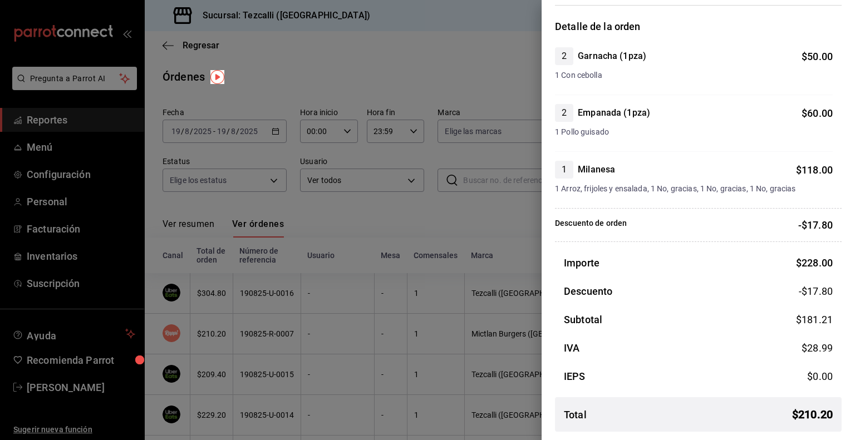
click at [450, 317] on div at bounding box center [427, 220] width 855 height 440
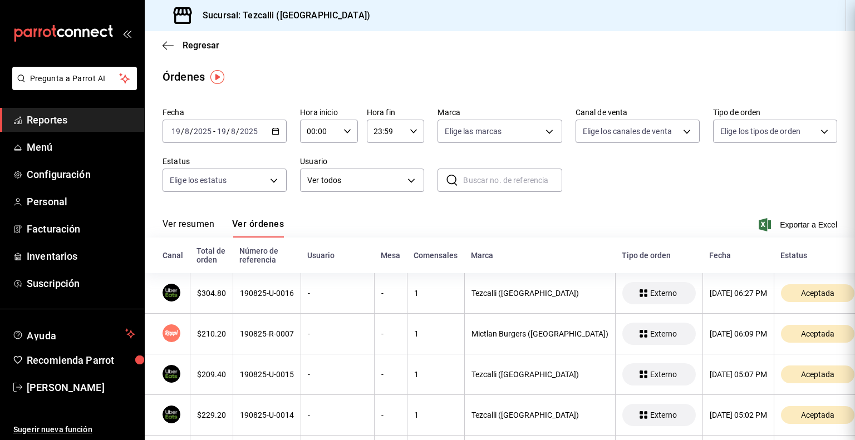
scroll to position [0, 0]
click at [204, 223] on button "Ver resumen" at bounding box center [189, 228] width 52 height 19
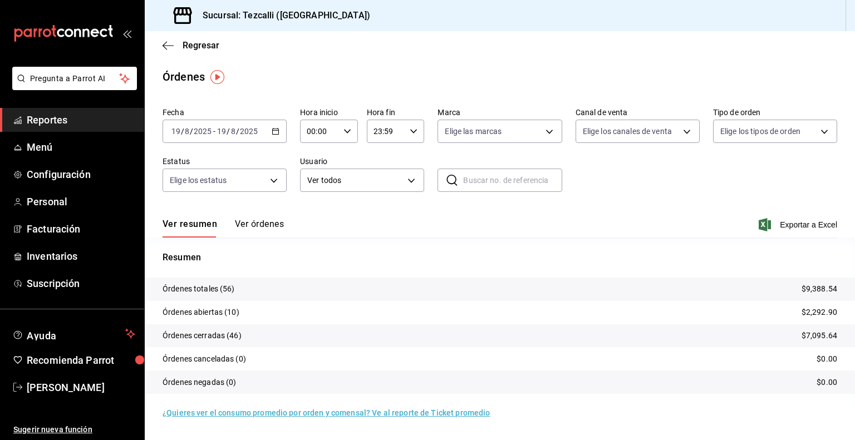
click at [272, 224] on button "Ver órdenes" at bounding box center [259, 228] width 49 height 19
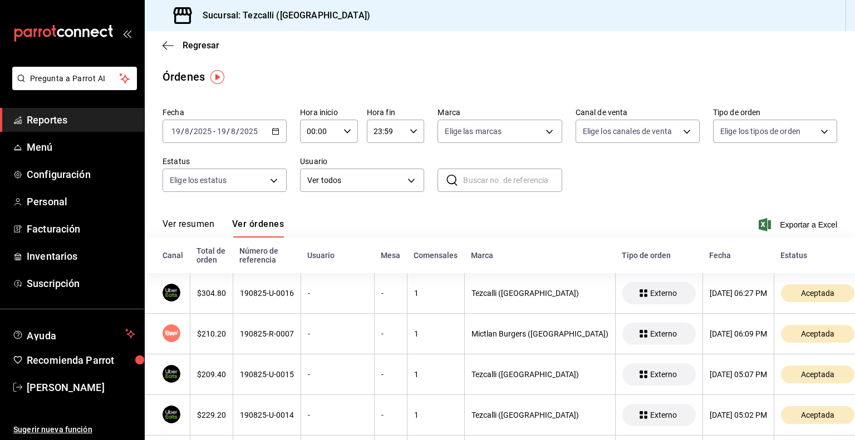
click at [184, 225] on button "Ver resumen" at bounding box center [189, 228] width 52 height 19
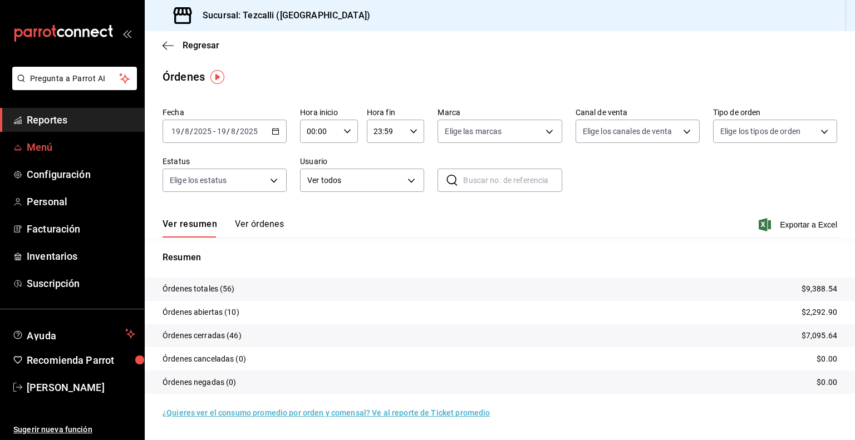
click at [43, 150] on span "Menú" at bounding box center [81, 147] width 109 height 15
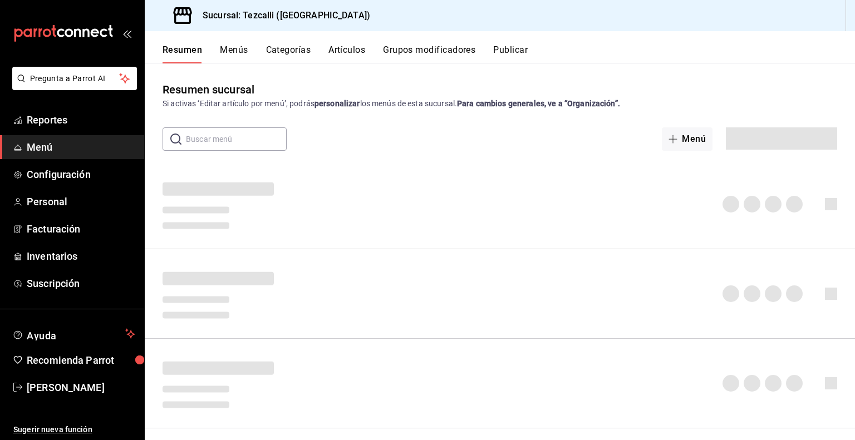
click at [353, 50] on button "Artículos" at bounding box center [346, 54] width 37 height 19
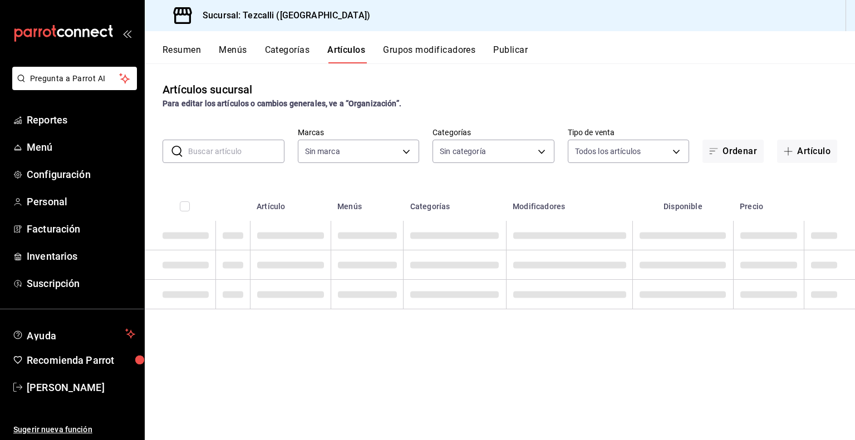
click at [236, 154] on input "text" at bounding box center [236, 151] width 96 height 22
type input "H"
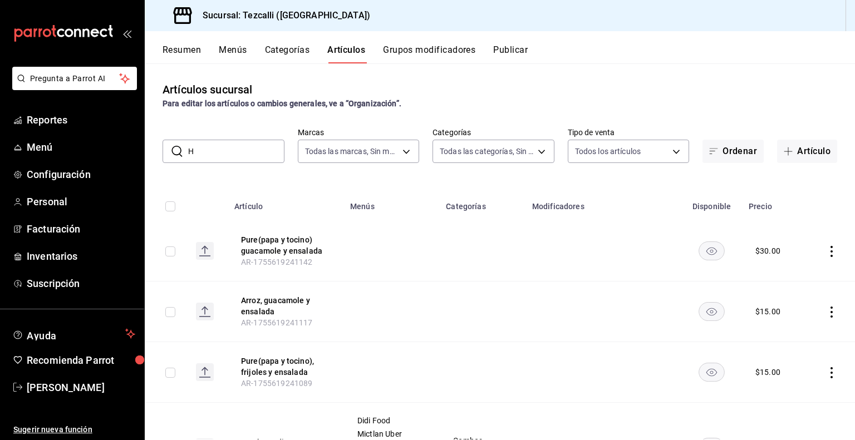
type input "18689ee2-ba4b-482e-b8cd-c8334c7db8ec,22f768fd-becd-4c31-a818-2407a4be0b08"
type input "a037816d-1762-4110-85fb-de6c64f56d36,ed31f90a-1473-4592-bc6b-c482666ba759,20878…"
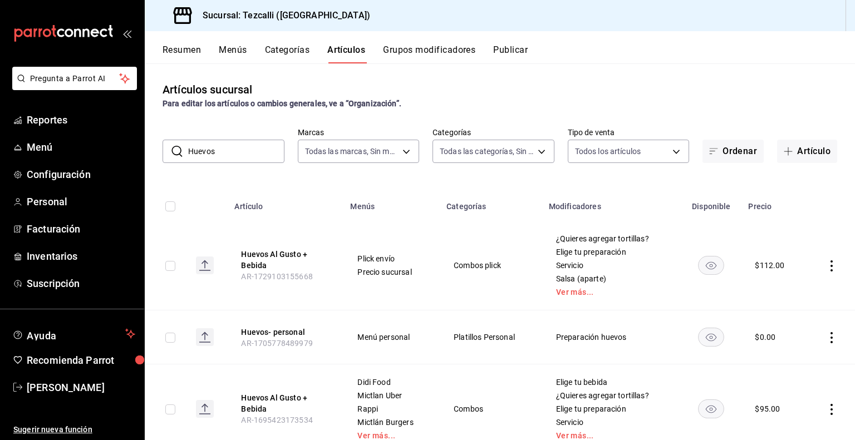
type input "Huevos"
click at [468, 76] on div "Artículos sucursal Para editar los artículos o cambios generales, ve a “Organiz…" at bounding box center [500, 251] width 710 height 376
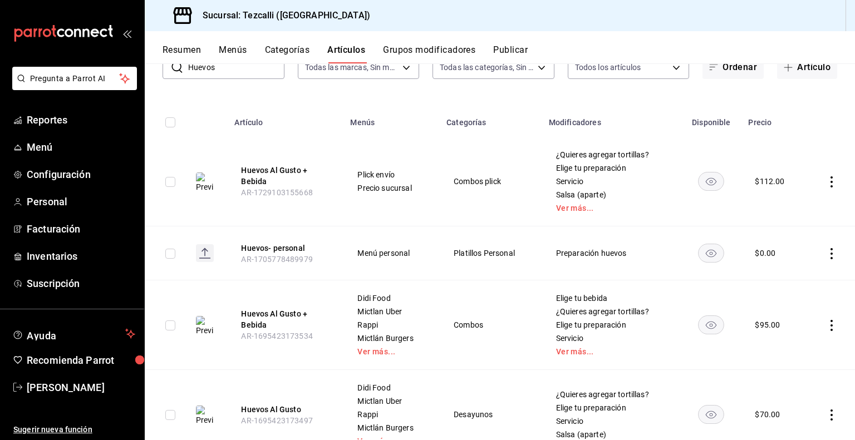
scroll to position [129, 0]
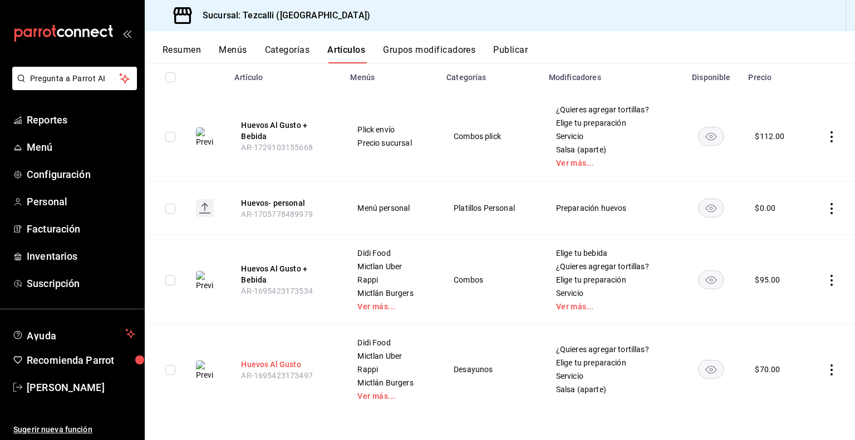
click at [279, 361] on button "Huevos Al Gusto" at bounding box center [285, 364] width 89 height 11
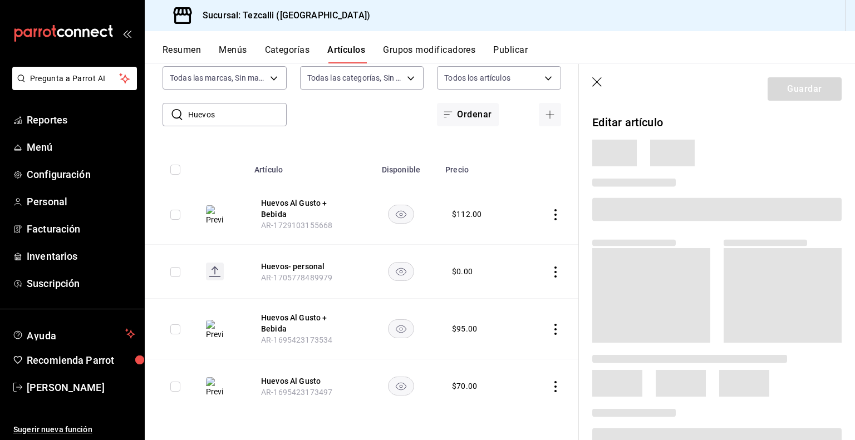
scroll to position [36, 0]
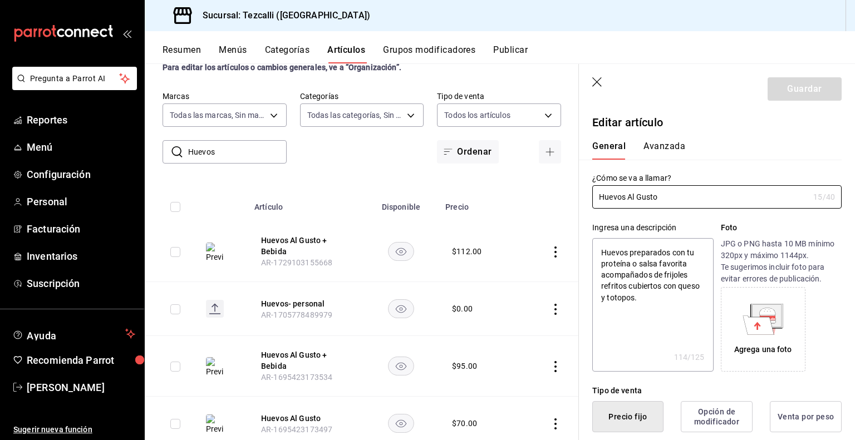
type textarea "x"
type input "$70.00"
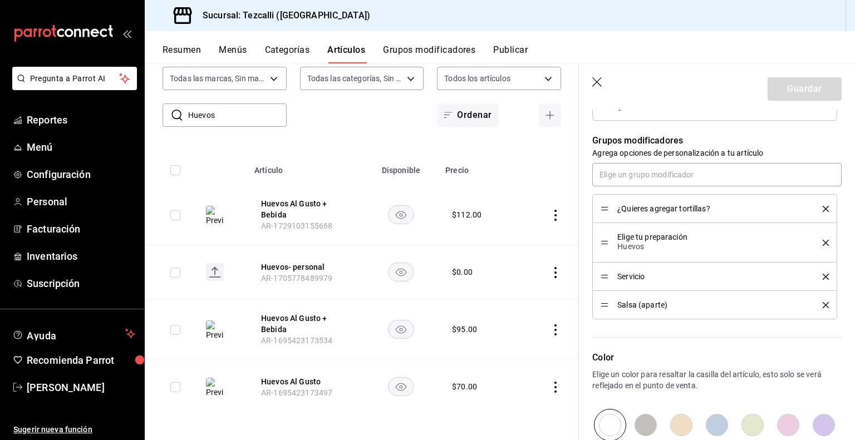
scroll to position [719, 0]
click at [629, 238] on span "Elige tu preparación" at bounding box center [711, 237] width 189 height 8
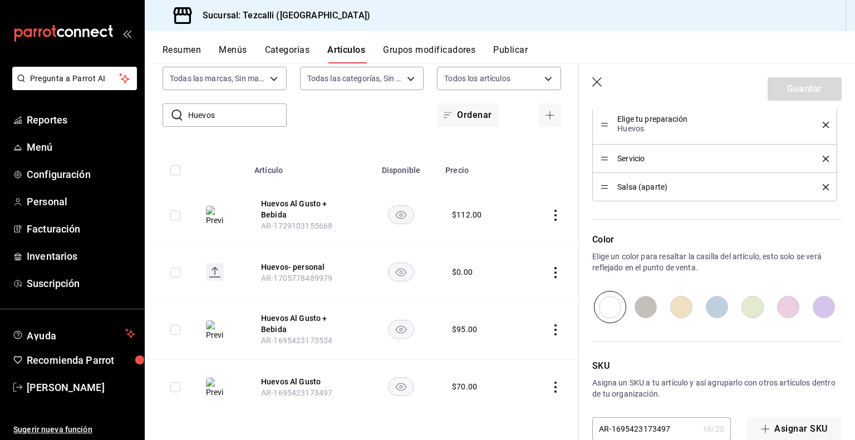
scroll to position [859, 0]
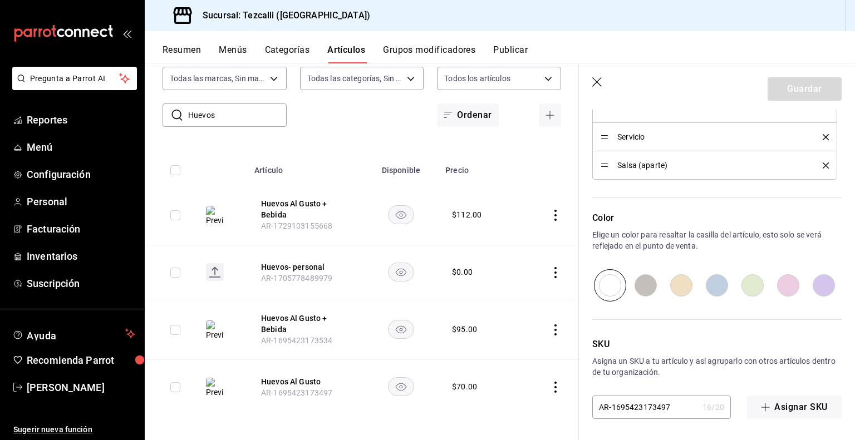
click at [440, 48] on button "Grupos modificadores" at bounding box center [429, 54] width 92 height 19
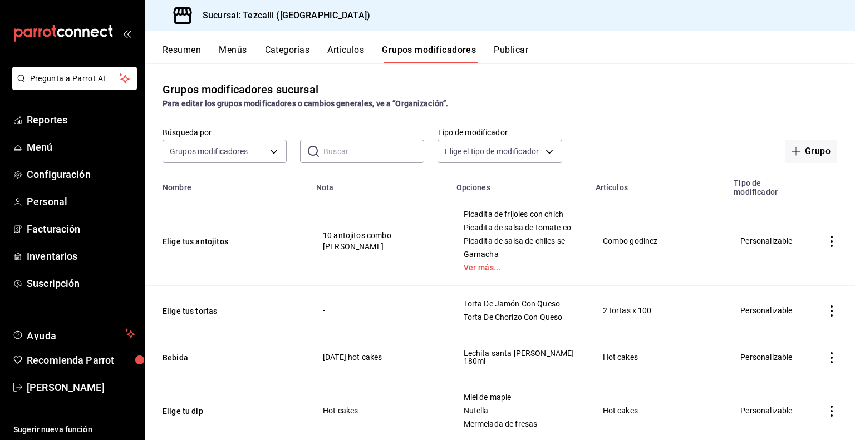
click at [339, 146] on input "text" at bounding box center [373, 151] width 101 height 22
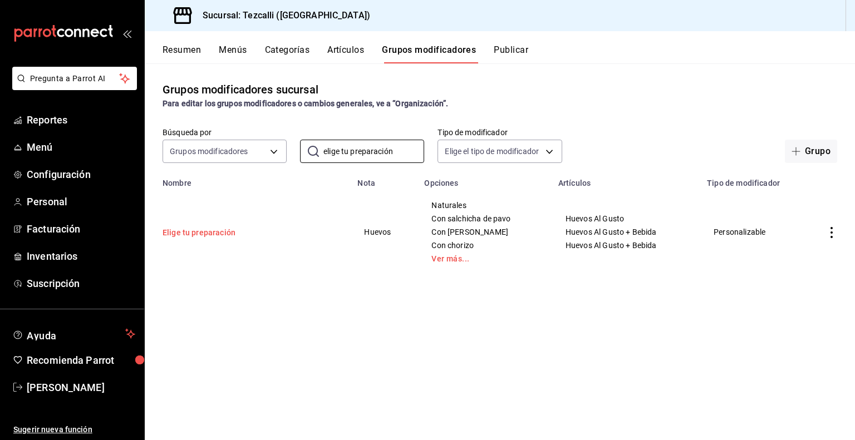
type input "elige tu preparación"
click at [215, 233] on button "Elige tu preparación" at bounding box center [230, 232] width 134 height 11
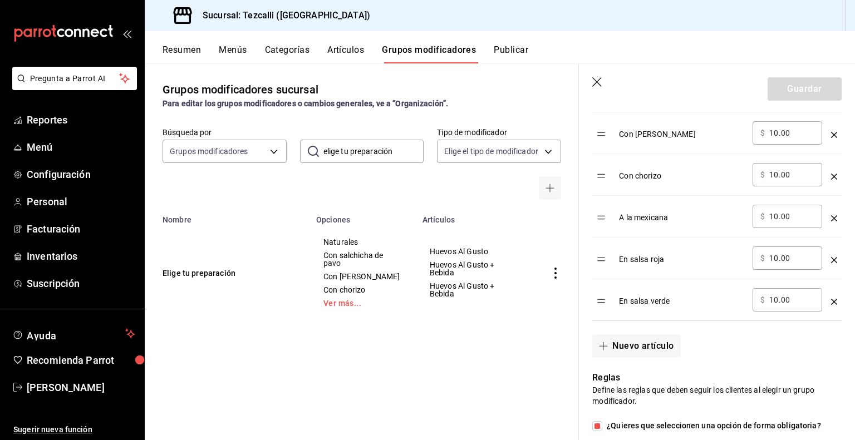
scroll to position [200, 0]
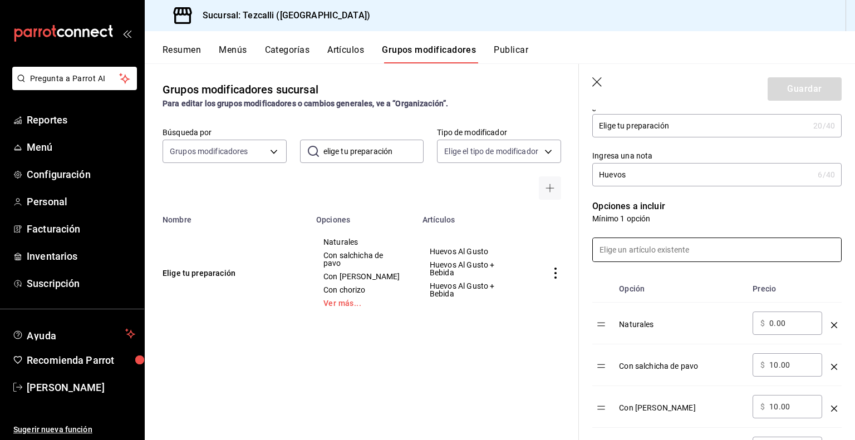
click at [684, 240] on input at bounding box center [717, 249] width 248 height 23
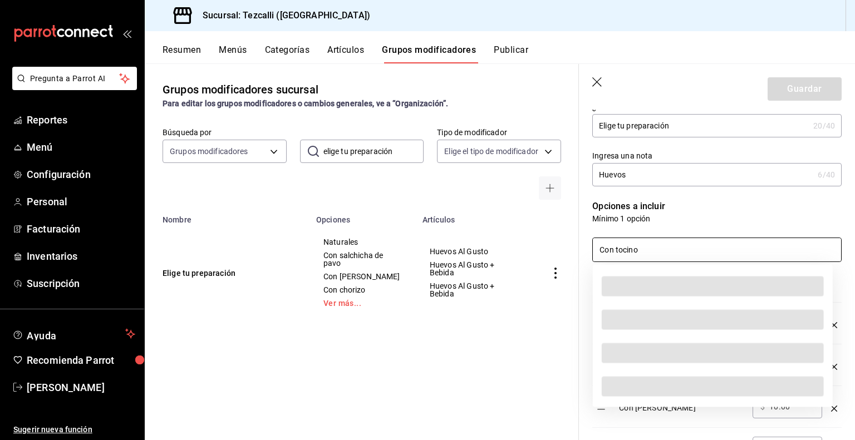
type input "Con tocino"
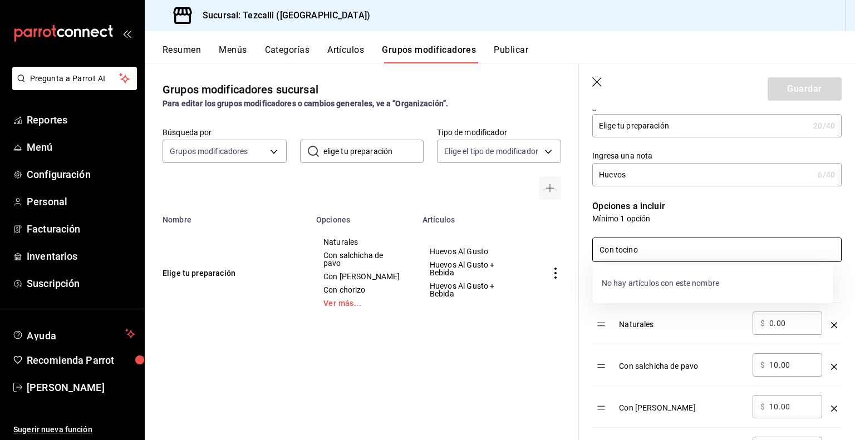
click at [688, 222] on p "Mínimo 1 opción" at bounding box center [716, 218] width 249 height 11
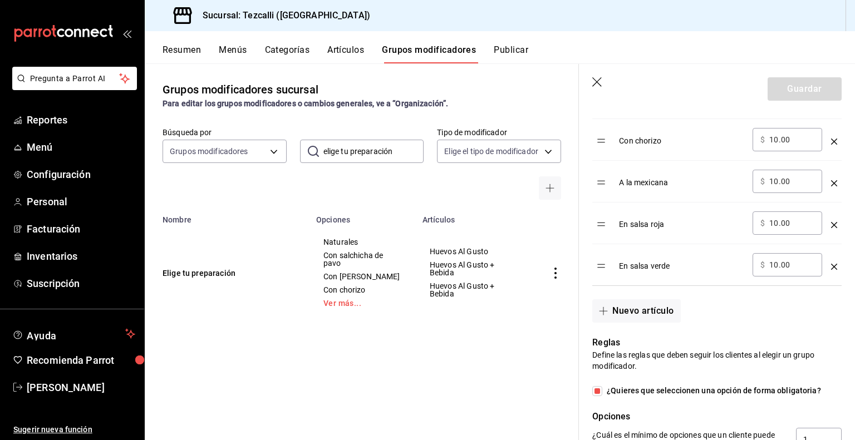
scroll to position [510, 0]
click at [635, 315] on button "Nuevo artículo" at bounding box center [636, 310] width 88 height 23
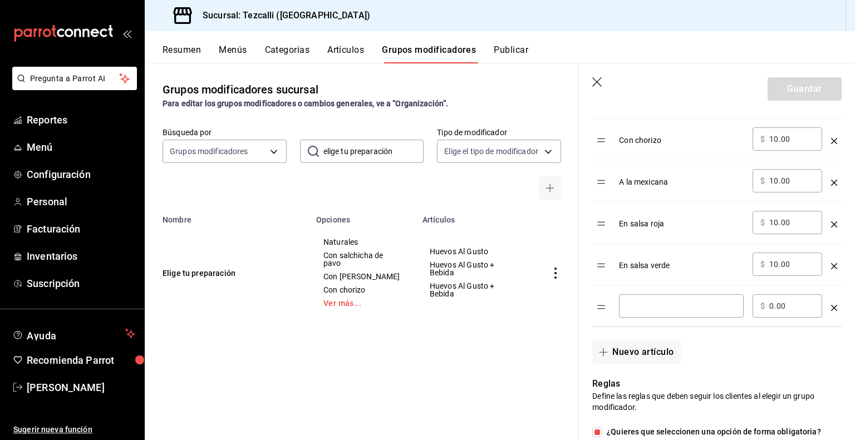
click at [644, 301] on input "optionsTable" at bounding box center [681, 306] width 109 height 11
type input "Con tocino"
click at [775, 303] on input "0.00" at bounding box center [791, 306] width 45 height 11
type input "0.00"
type input "10.00"
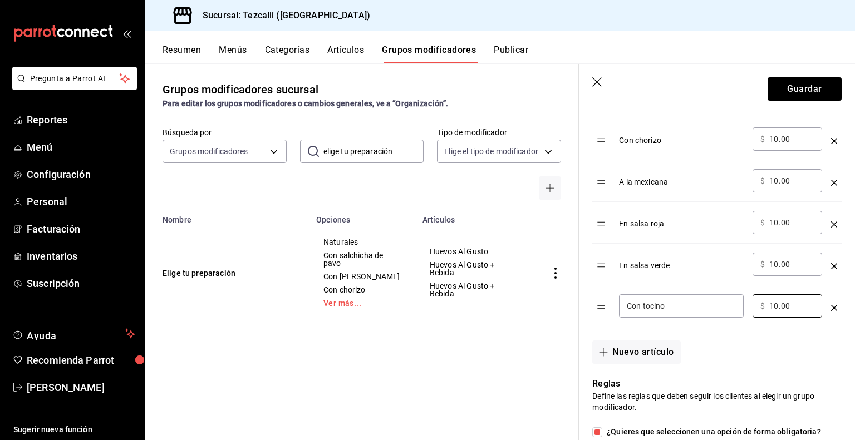
click at [743, 338] on div "Nuevo artículo" at bounding box center [710, 345] width 263 height 37
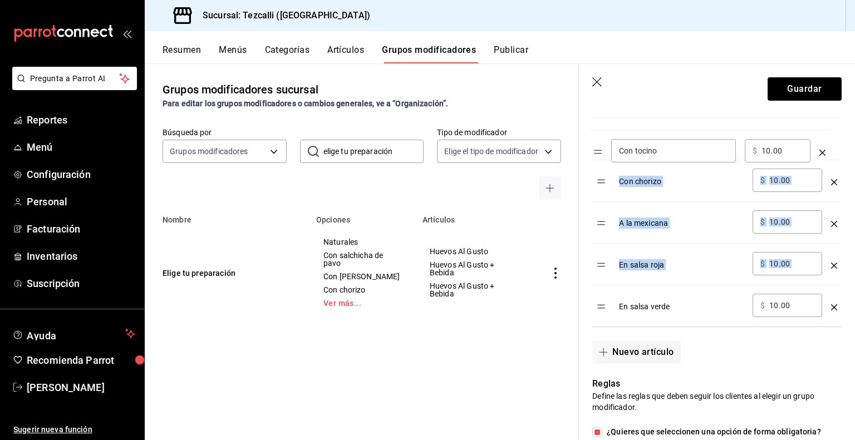
drag, startPoint x: 602, startPoint y: 309, endPoint x: 599, endPoint y: 154, distance: 154.8
click at [599, 154] on table "Opción Precio Naturales ​ $ 0.00 ​ Con salchicha de pavo ​ $ 10.00 ​ Con [PERSO…" at bounding box center [716, 146] width 249 height 361
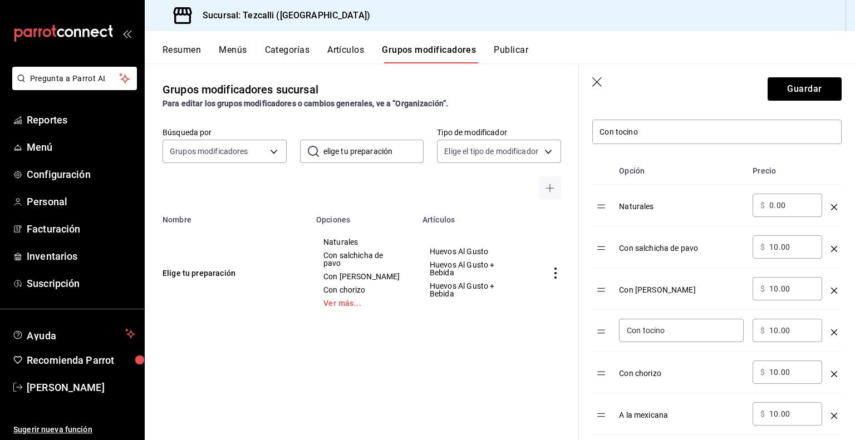
scroll to position [315, 0]
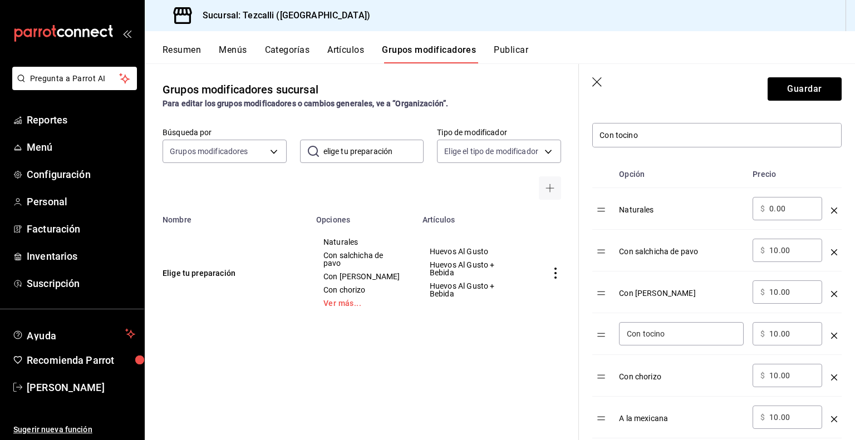
click at [831, 252] on icon "optionsTable" at bounding box center [834, 252] width 6 height 6
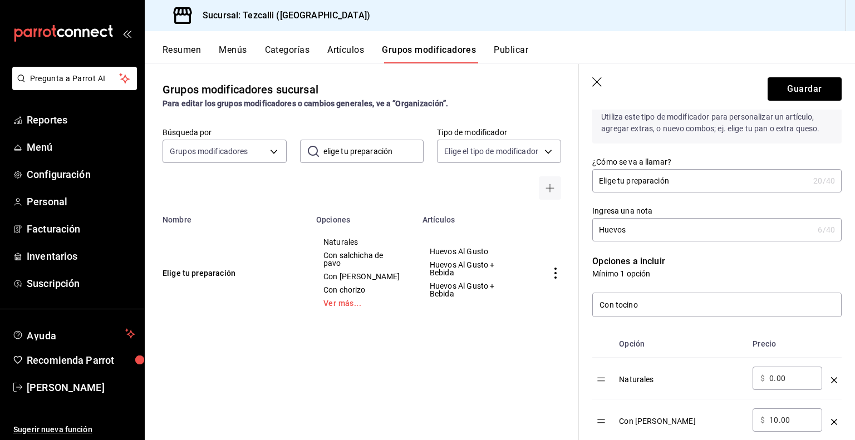
scroll to position [0, 0]
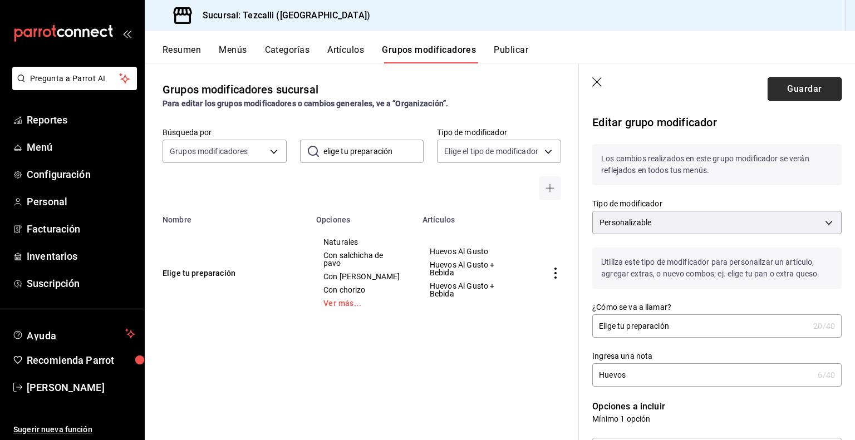
click at [776, 84] on button "Guardar" at bounding box center [805, 88] width 74 height 23
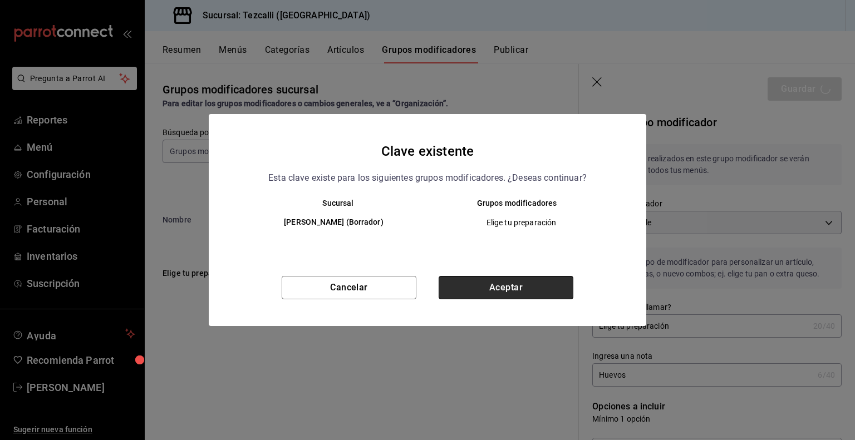
click at [528, 279] on button "Aceptar" at bounding box center [506, 287] width 135 height 23
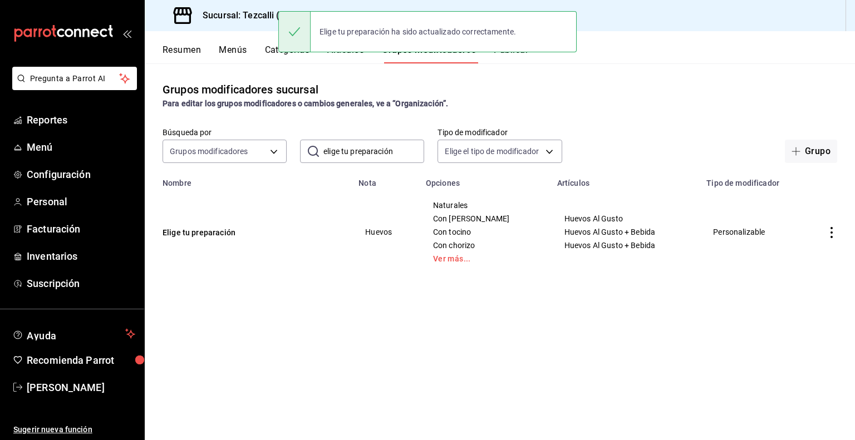
click at [354, 352] on div "Grupos modificadores sucursal Para editar los grupos modificadores o cambios ge…" at bounding box center [500, 251] width 710 height 376
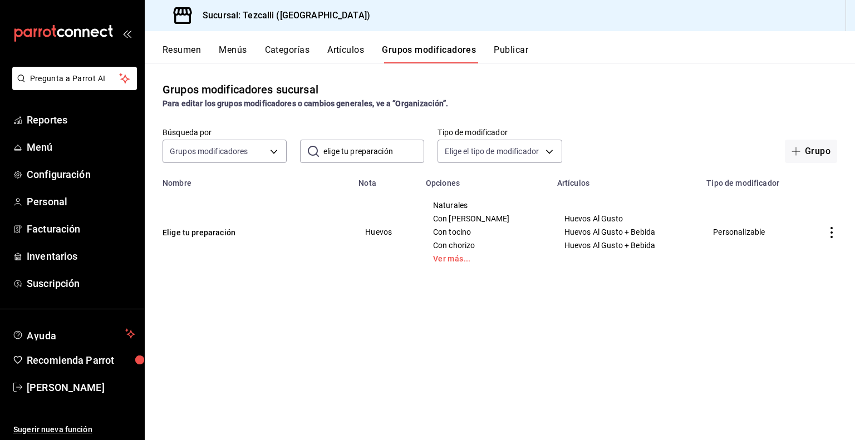
click at [191, 60] on button "Resumen" at bounding box center [182, 54] width 38 height 19
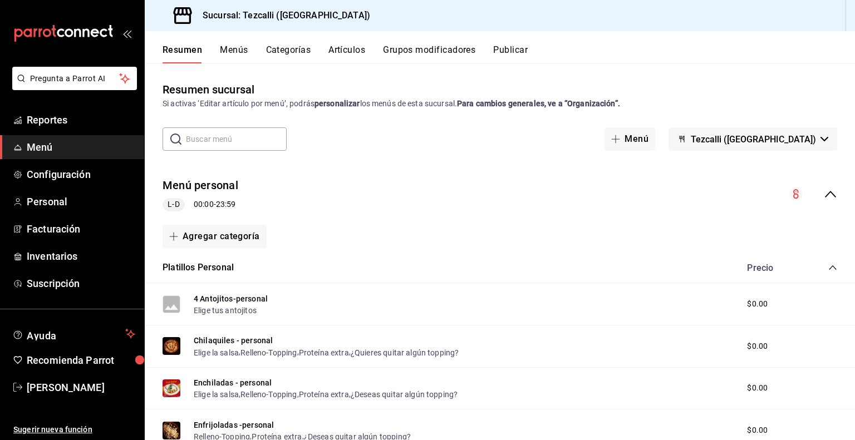
click at [225, 50] on button "Menús" at bounding box center [234, 54] width 28 height 19
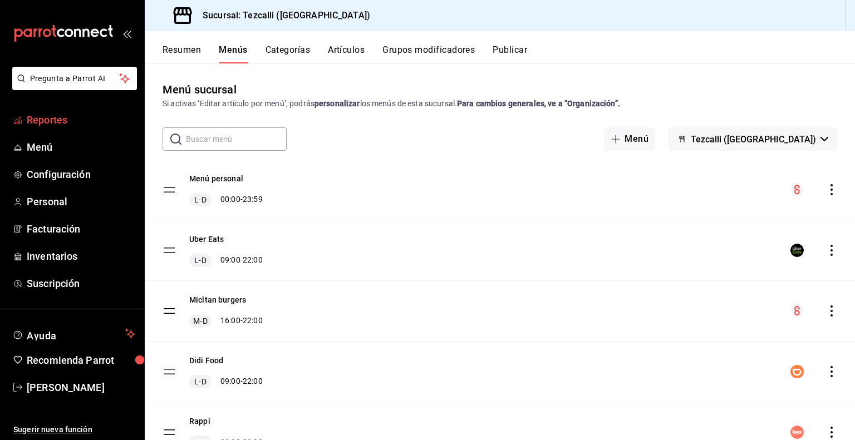
click at [87, 115] on span "Reportes" at bounding box center [81, 119] width 109 height 15
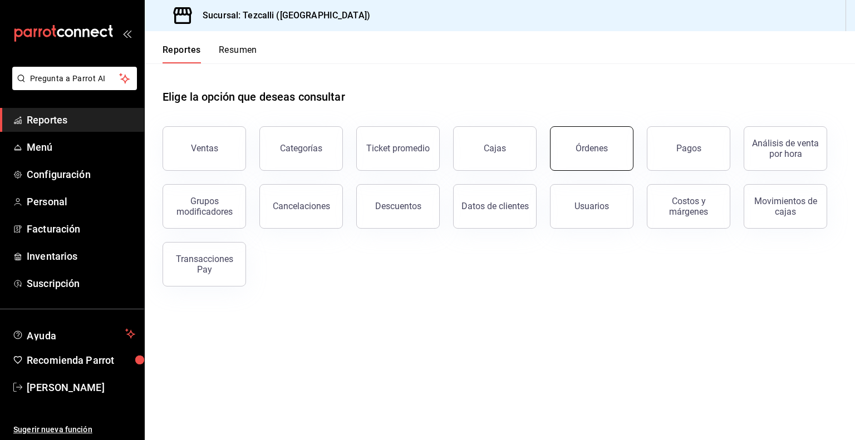
click at [606, 161] on button "Órdenes" at bounding box center [592, 148] width 84 height 45
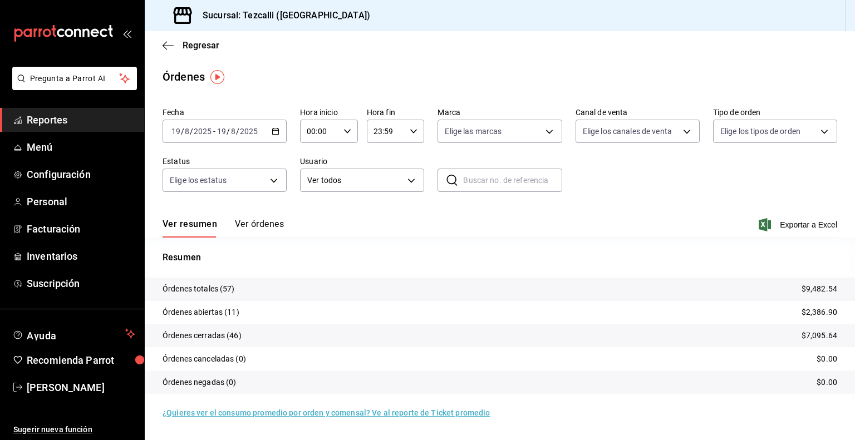
click at [260, 227] on button "Ver órdenes" at bounding box center [259, 228] width 49 height 19
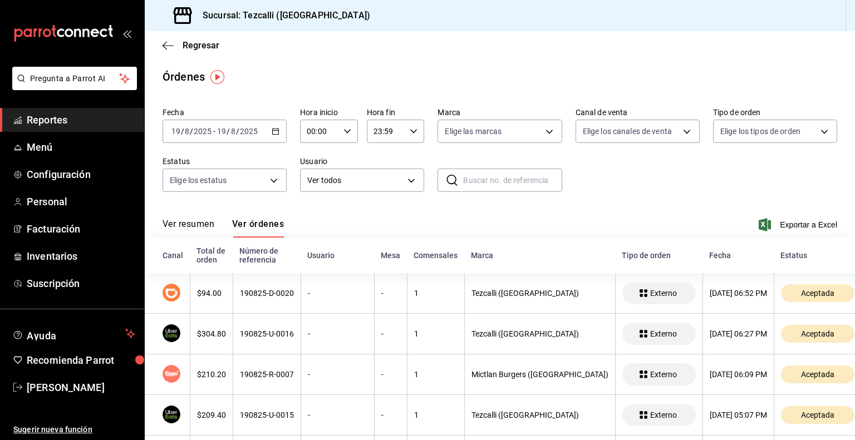
click at [53, 129] on link "Reportes" at bounding box center [72, 120] width 144 height 24
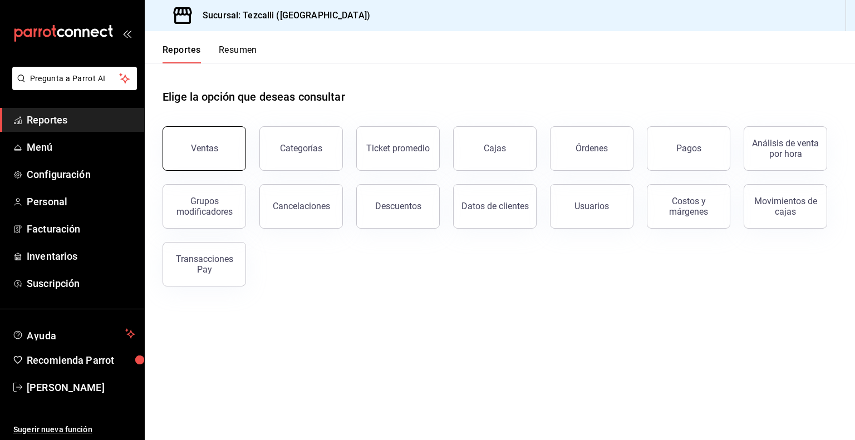
click at [202, 150] on div "Ventas" at bounding box center [204, 148] width 27 height 11
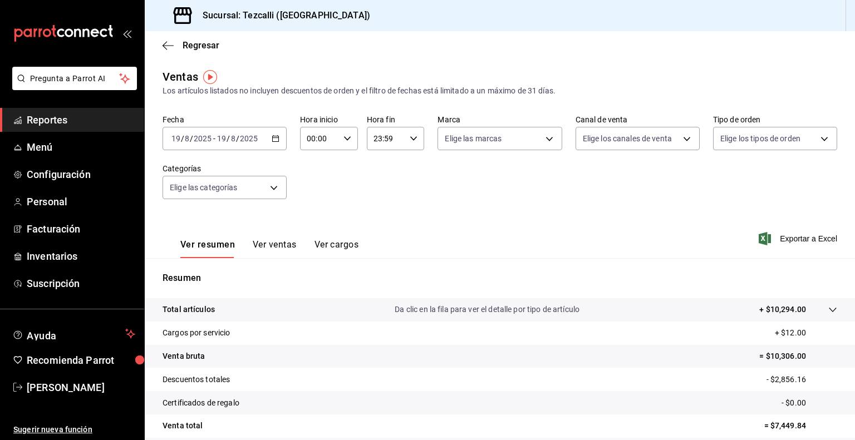
click at [257, 136] on input "2025" at bounding box center [248, 138] width 19 height 9
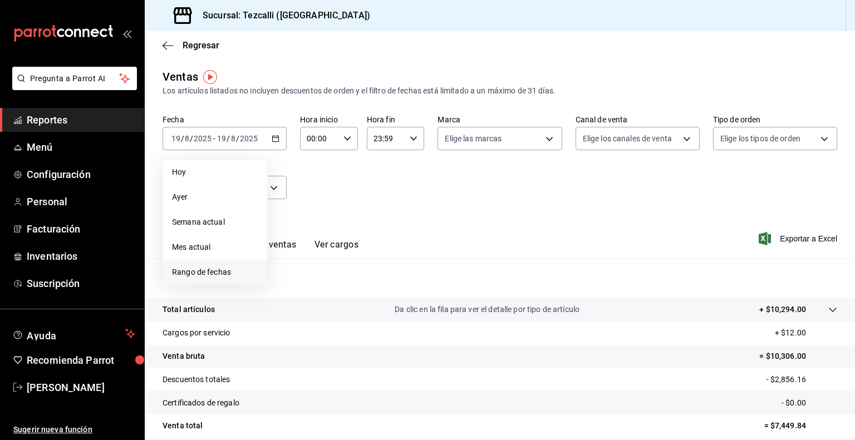
click at [235, 272] on span "Rango de fechas" at bounding box center [215, 273] width 86 height 12
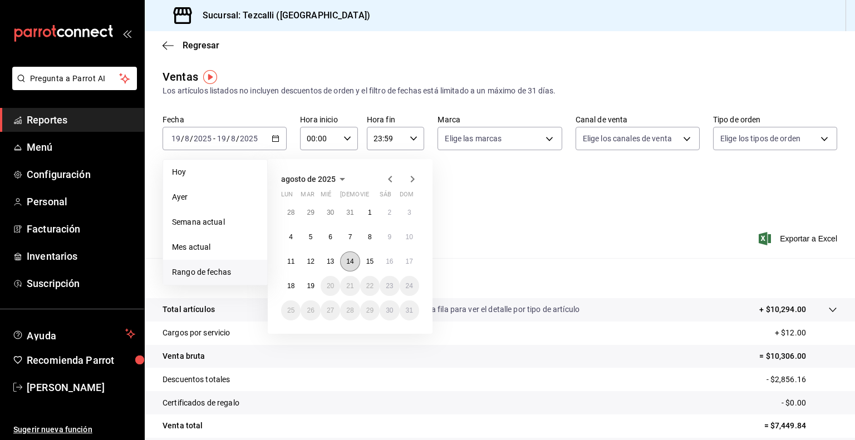
click at [357, 261] on button "14" at bounding box center [349, 262] width 19 height 20
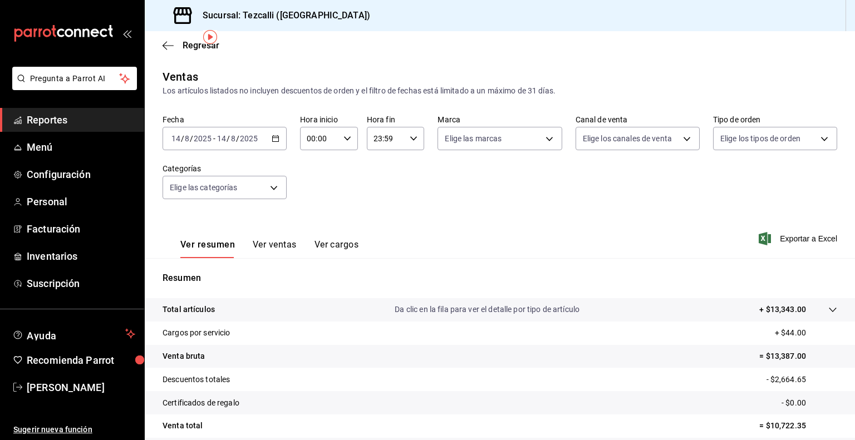
scroll to position [55, 0]
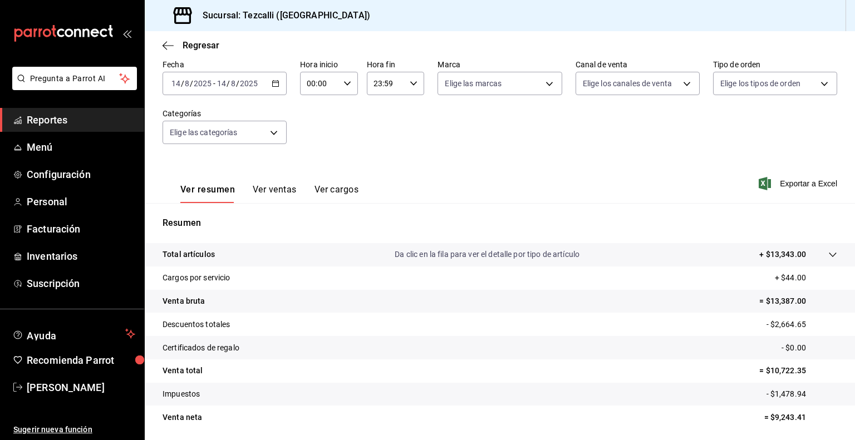
click at [277, 193] on button "Ver ventas" at bounding box center [275, 193] width 44 height 19
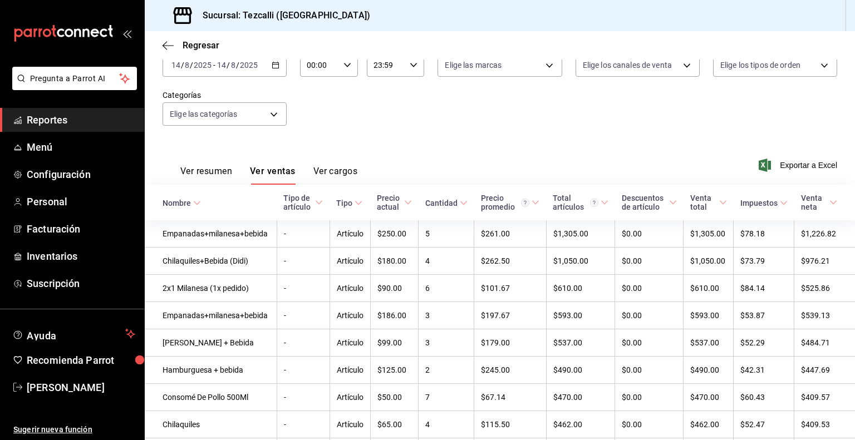
scroll to position [91, 0]
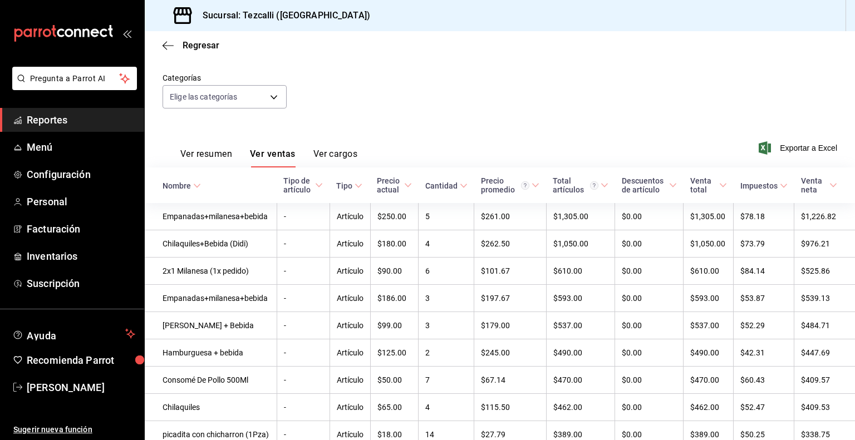
click at [190, 184] on div "Nombre" at bounding box center [177, 185] width 28 height 9
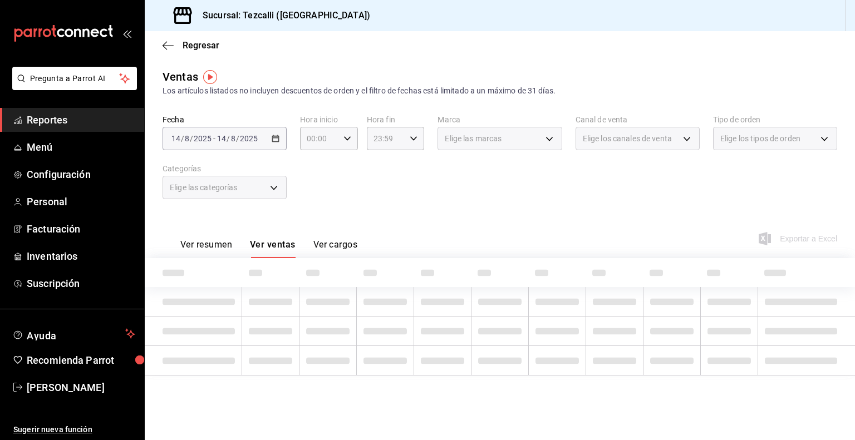
scroll to position [0, 0]
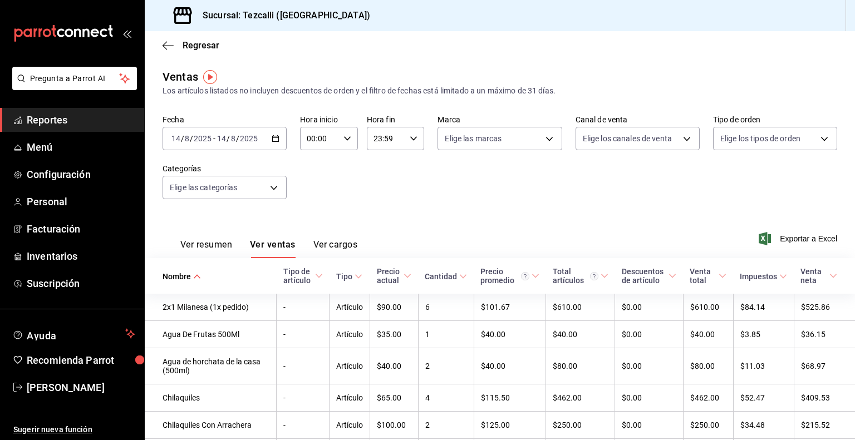
click at [196, 281] on span "Nombre" at bounding box center [182, 276] width 38 height 9
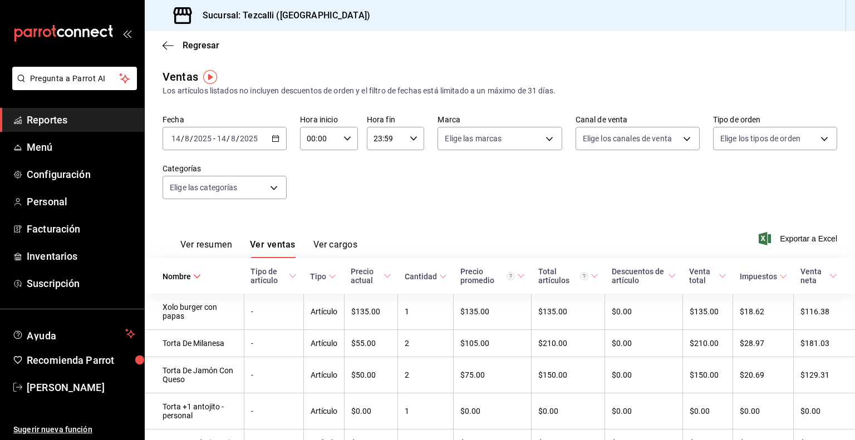
click at [196, 281] on span "Nombre" at bounding box center [182, 276] width 38 height 9
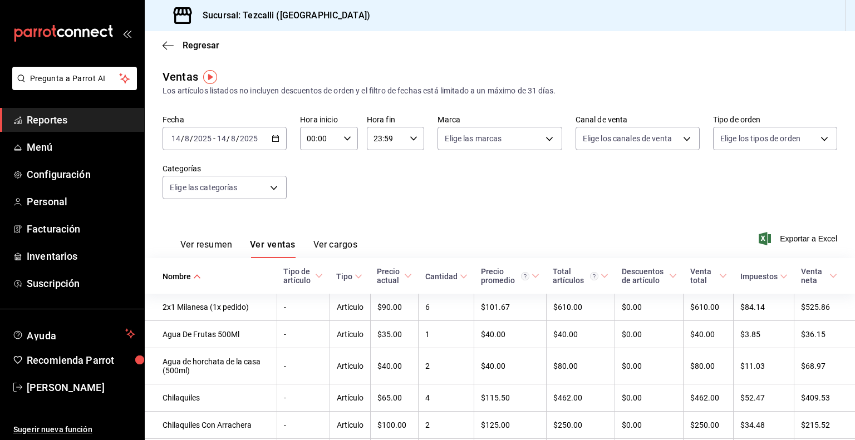
click at [246, 137] on input "2025" at bounding box center [248, 138] width 19 height 9
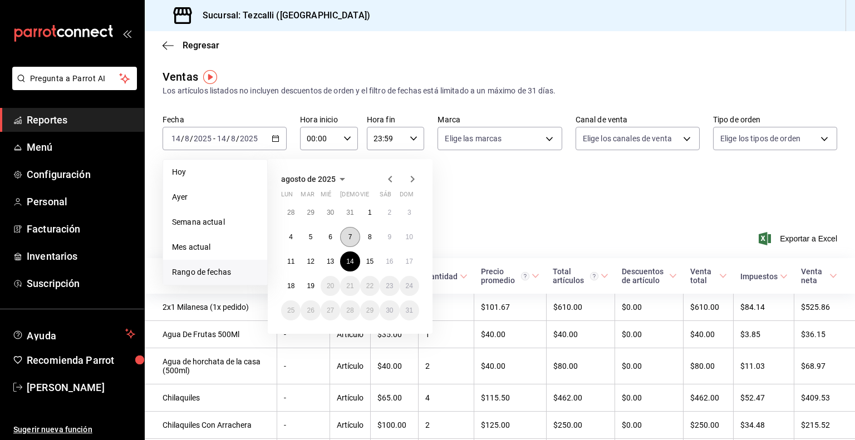
click at [345, 240] on button "7" at bounding box center [349, 237] width 19 height 20
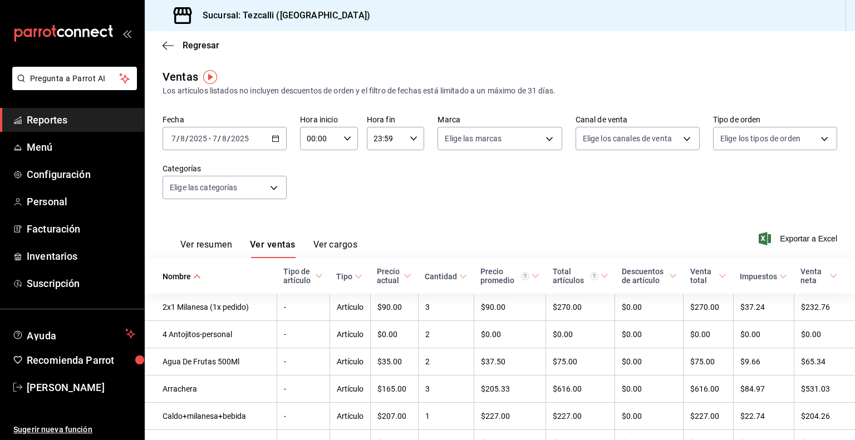
click at [436, 212] on div "Fecha [DATE] [DATE] - [DATE] [DATE] Hora inicio 00:00 Hora inicio Hora fin 23:5…" at bounding box center [500, 164] width 675 height 98
click at [581, 202] on div "Fecha [DATE] [DATE] - [DATE] [DATE] Hora inicio 00:00 Hora inicio Hora fin 23:5…" at bounding box center [500, 164] width 675 height 98
click at [107, 108] on link "Reportes" at bounding box center [72, 120] width 144 height 24
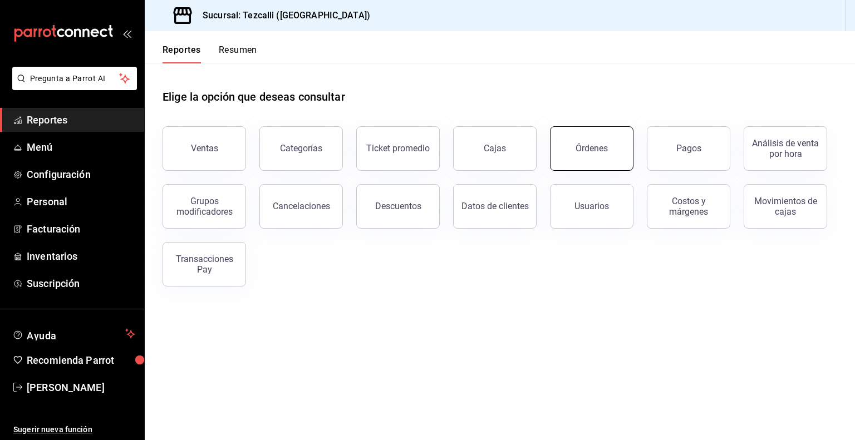
click at [580, 138] on button "Órdenes" at bounding box center [592, 148] width 84 height 45
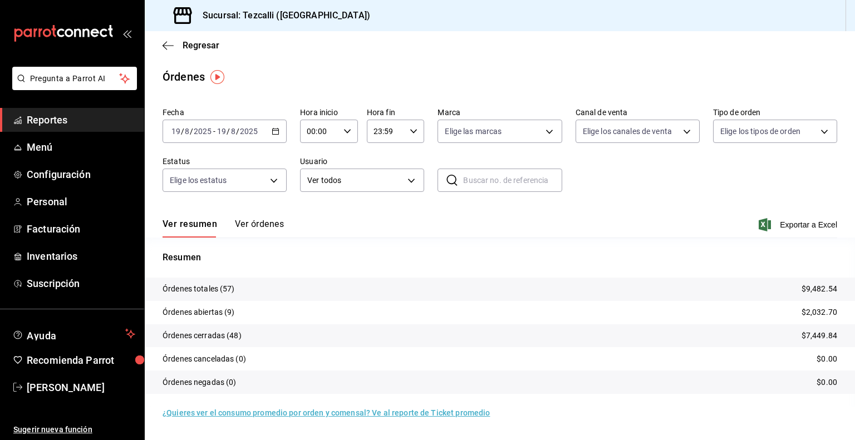
click at [404, 236] on div "Ver resumen Ver órdenes Exportar a Excel" at bounding box center [500, 221] width 675 height 32
